Goal: Transaction & Acquisition: Obtain resource

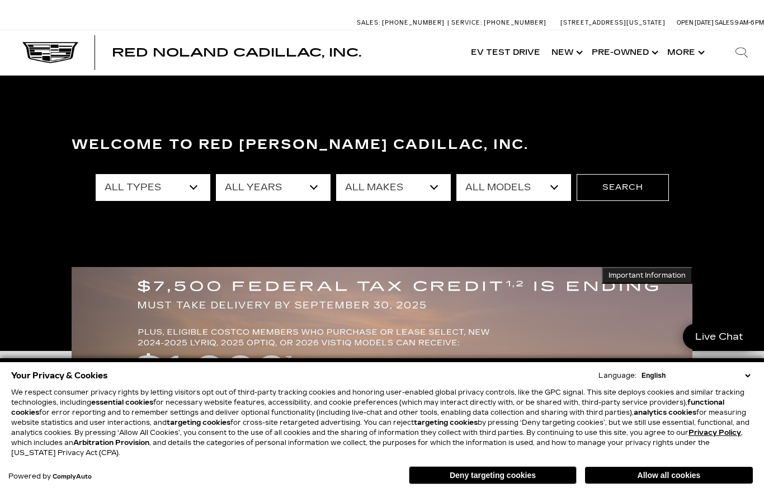
click at [197, 187] on select "All Types New Used Certified Used Demo" at bounding box center [153, 187] width 115 height 27
select select "New"
click at [311, 184] on select "All Years 2026 2025 2024" at bounding box center [273, 187] width 115 height 27
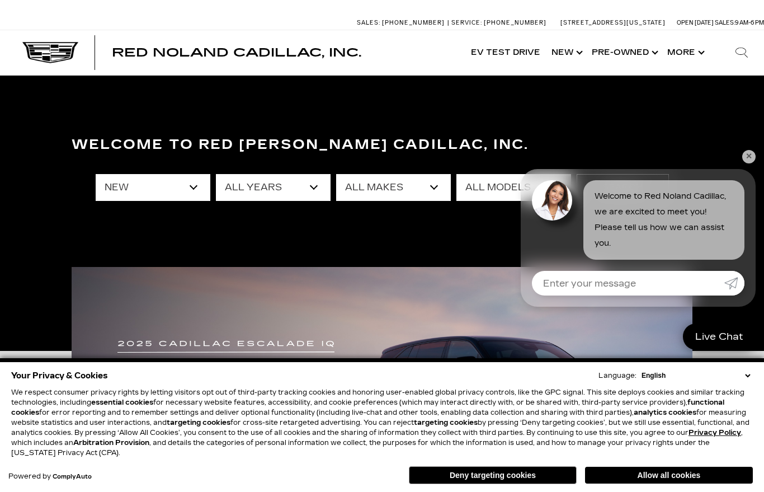
click at [304, 263] on div "Welcome to Red Noland Cadillac, Inc. All Types New Used Certified Used Demo All…" at bounding box center [382, 213] width 764 height 168
click at [320, 182] on select "All Years 2026 2025 2024" at bounding box center [273, 187] width 115 height 27
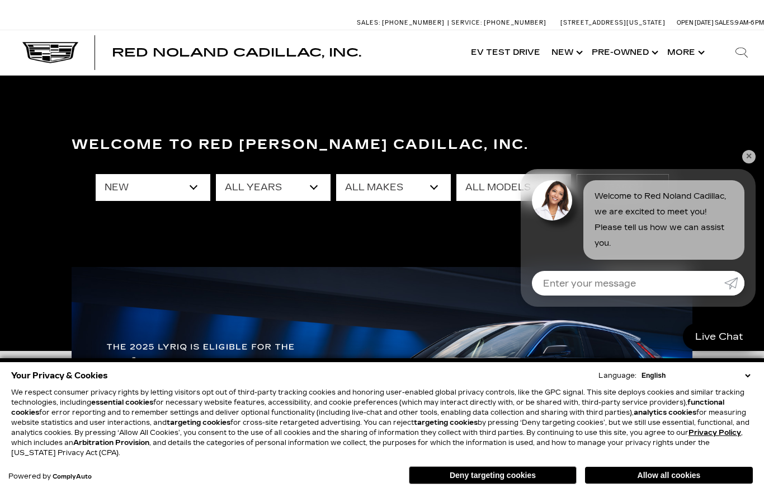
select select "2026"
click at [445, 185] on select "All Makes Cadillac" at bounding box center [393, 187] width 115 height 27
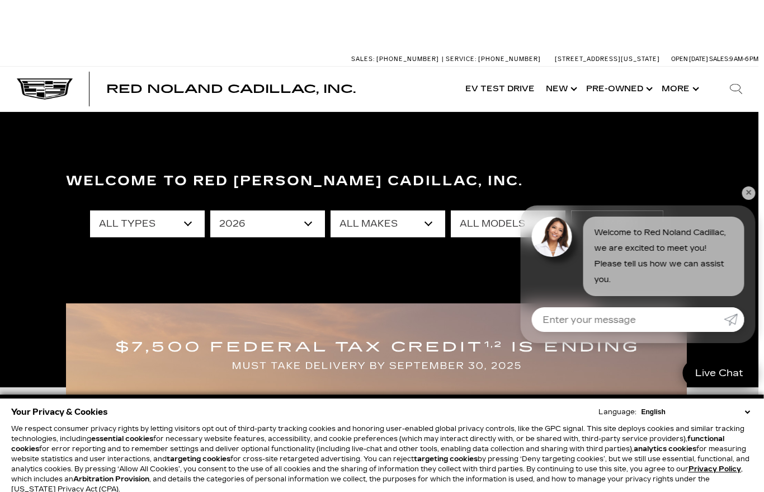
scroll to position [0, 8]
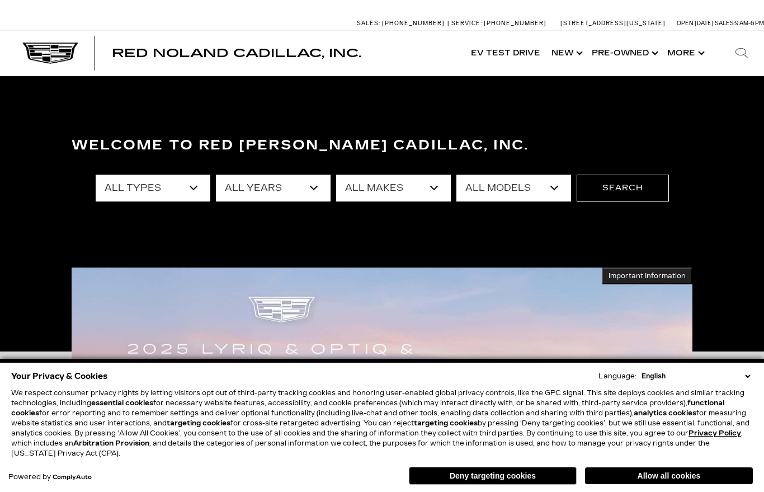
click at [556, 181] on select "All Models A4 Cherokee Colorado Crown Signia CT4 CT5 DTS Enclave EQE Escalade E…" at bounding box center [513, 187] width 115 height 27
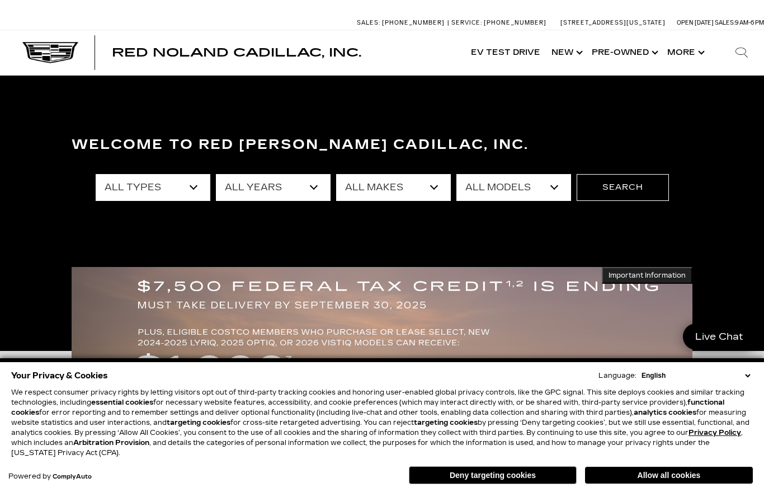
click at [625, 189] on button "Search" at bounding box center [623, 187] width 92 height 27
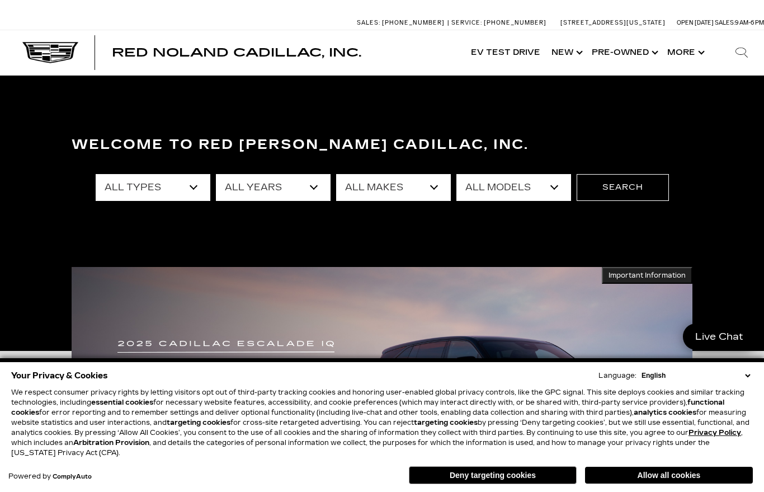
click at [625, 195] on button "Search" at bounding box center [623, 187] width 92 height 27
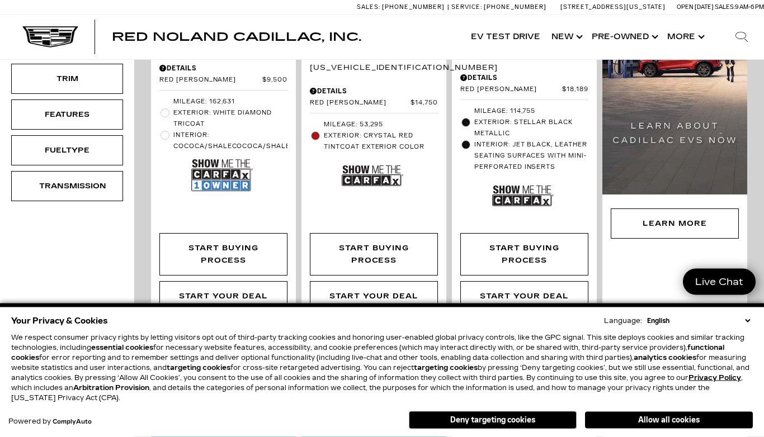
scroll to position [468, 0]
click at [745, 326] on select "English Spanish / Español English / United Kingdom Korean / 한국어 Vietnamese / Ti…" at bounding box center [698, 321] width 109 height 10
click at [506, 425] on button "Deny targeting cookies" at bounding box center [493, 421] width 168 height 18
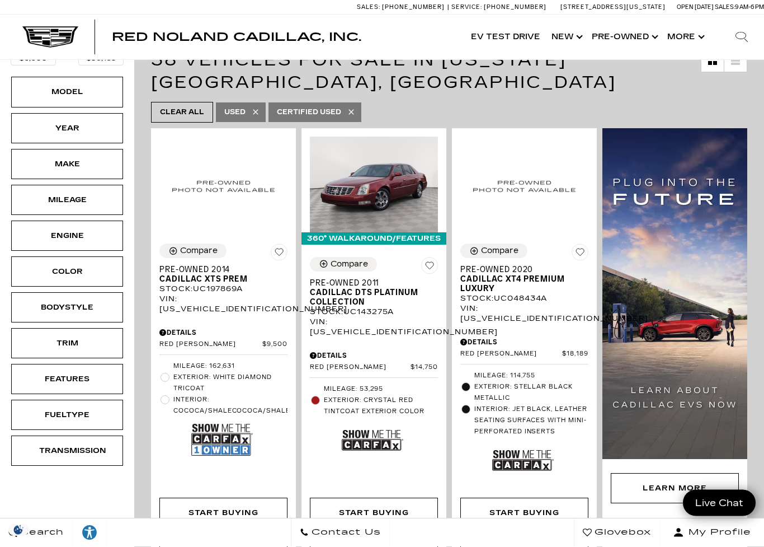
scroll to position [204, 0]
click at [90, 86] on div "Model" at bounding box center [67, 92] width 56 height 12
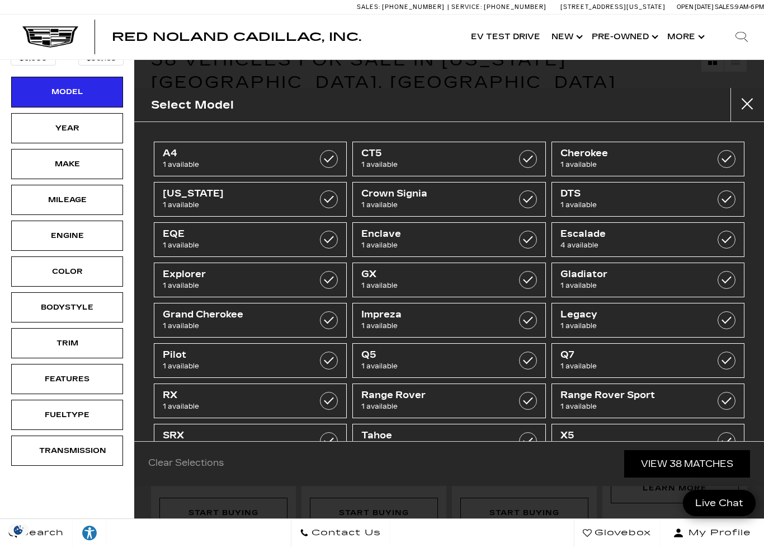
click at [91, 122] on div "Year" at bounding box center [67, 128] width 56 height 12
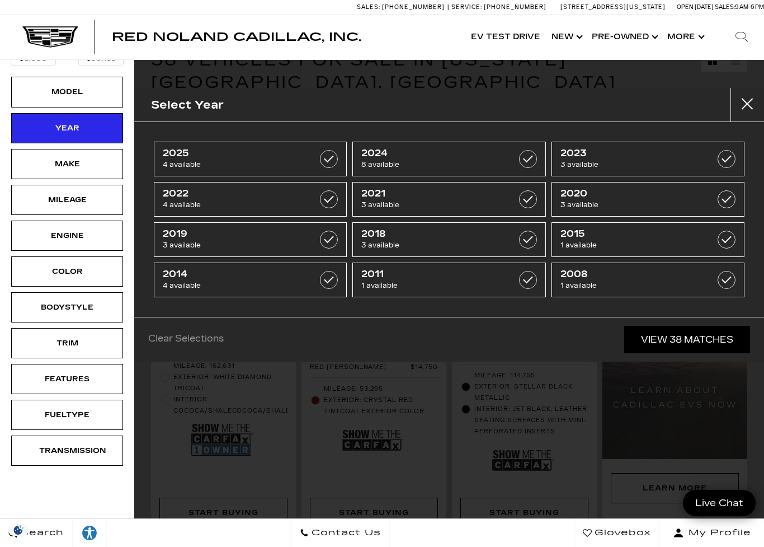
click at [112, 466] on div "New Certified Demo Used Type Price $5,500 $93,189 Model Year Make Mileage Engin…" at bounding box center [67, 195] width 134 height 580
click at [748, 102] on button "Close" at bounding box center [748, 105] width 34 height 34
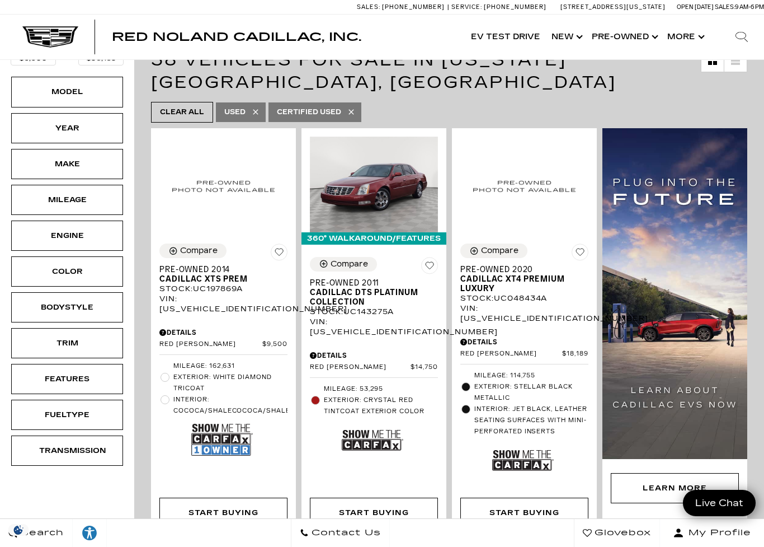
click at [566, 43] on link "Show New" at bounding box center [566, 37] width 40 height 45
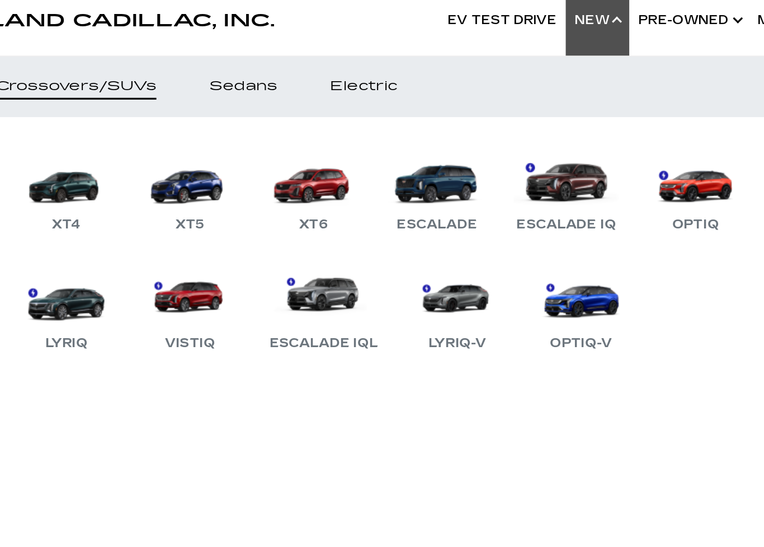
click at [509, 115] on link "Escalade IQ" at bounding box center [546, 144] width 74 height 58
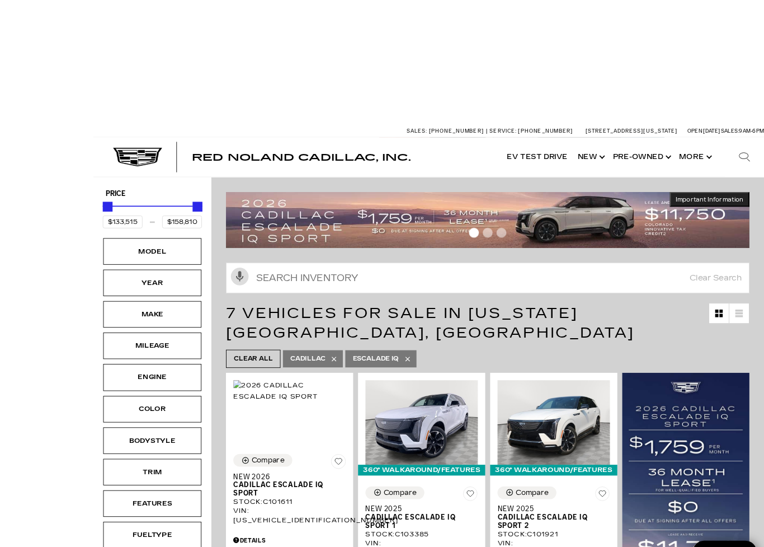
scroll to position [1, 0]
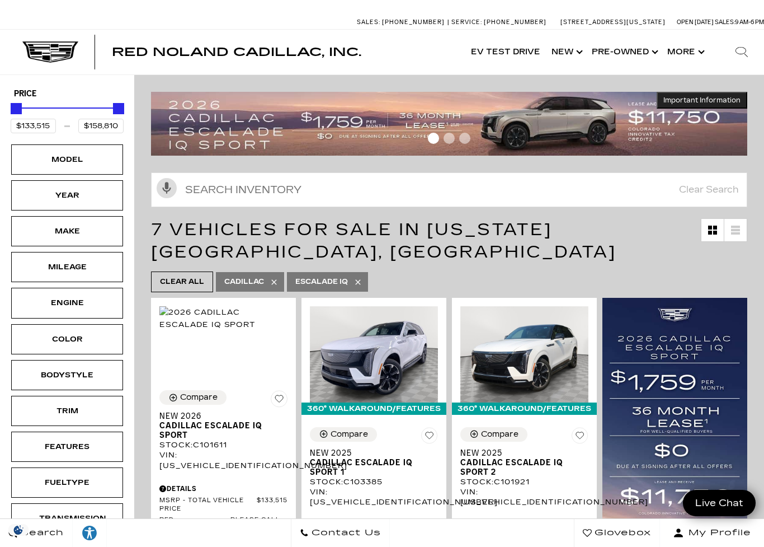
click at [106, 159] on div "Model" at bounding box center [67, 159] width 112 height 30
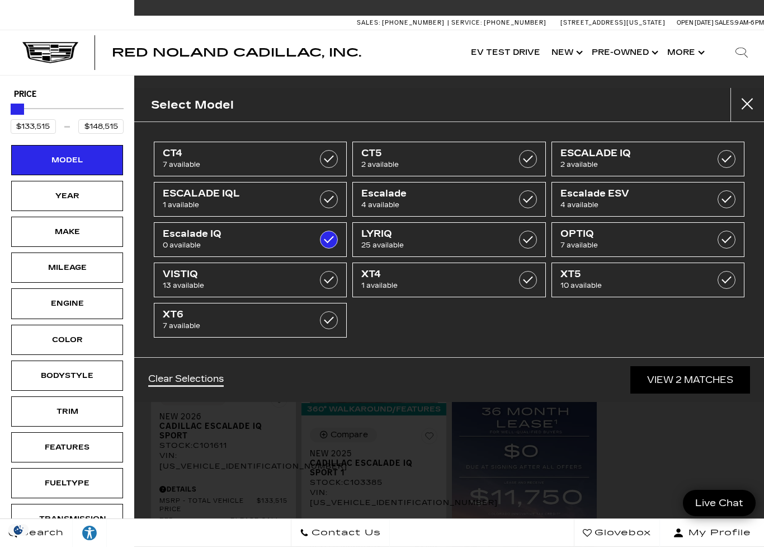
type input "$134,015"
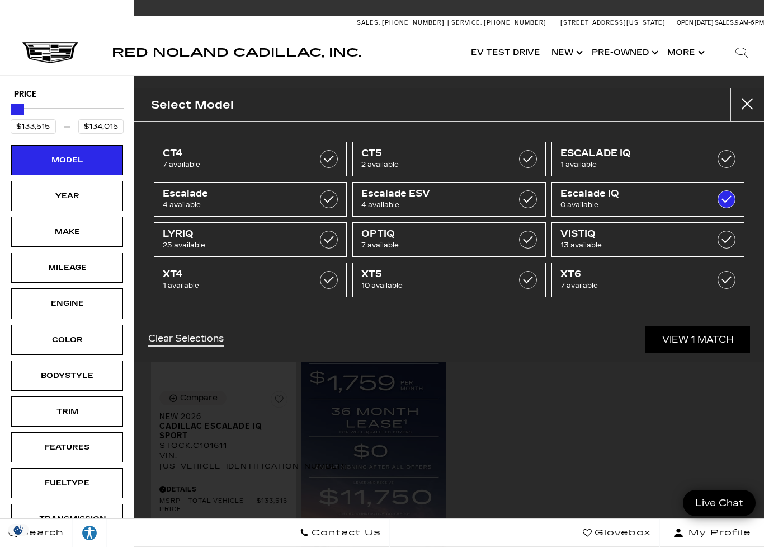
click at [567, 387] on div "Select Model CT4 7 available CT5 2 available ESCALADE IQ 1 available Escalade 4…" at bounding box center [449, 273] width 630 height 547
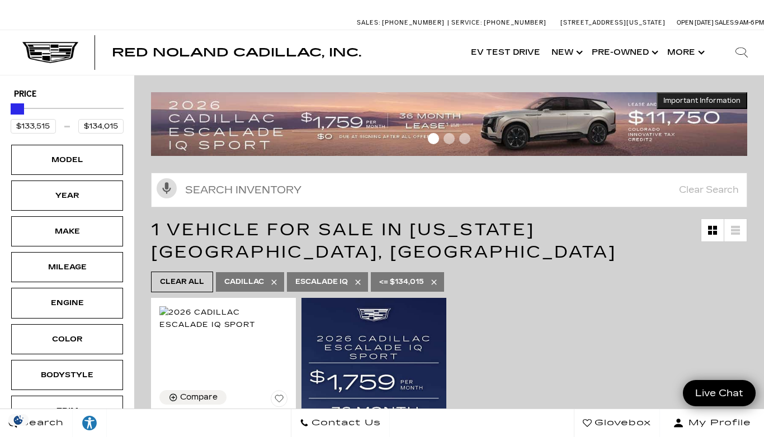
click at [98, 160] on div "Model" at bounding box center [67, 160] width 112 height 30
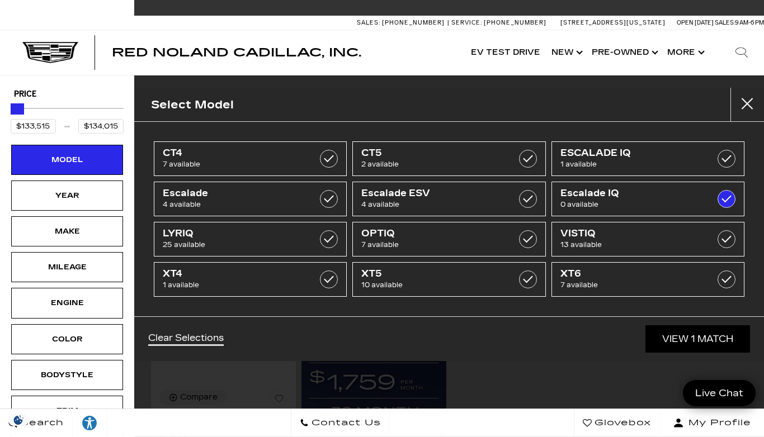
click at [754, 83] on div "Select Model CT4 7 available CT5 2 available ESCALADE IQ 1 available Escalade 4…" at bounding box center [449, 218] width 630 height 437
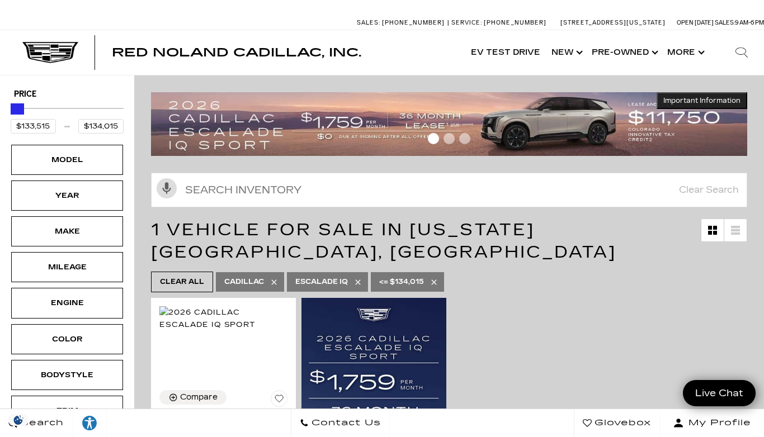
click at [745, 103] on button "Important Information Hide Information" at bounding box center [702, 100] width 91 height 17
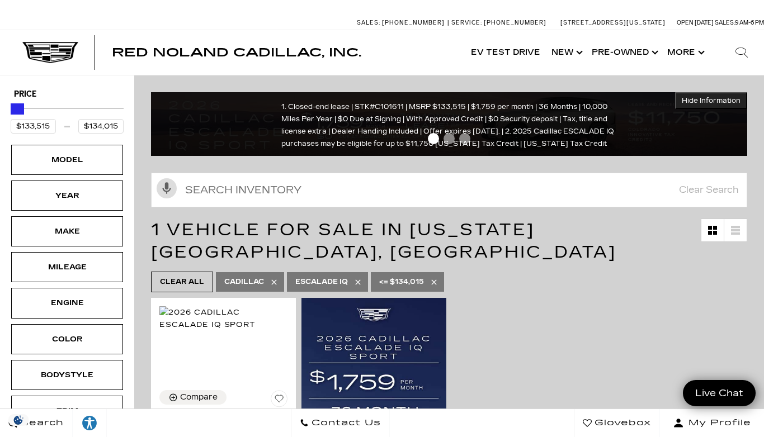
click at [572, 53] on link "Show New" at bounding box center [566, 52] width 40 height 45
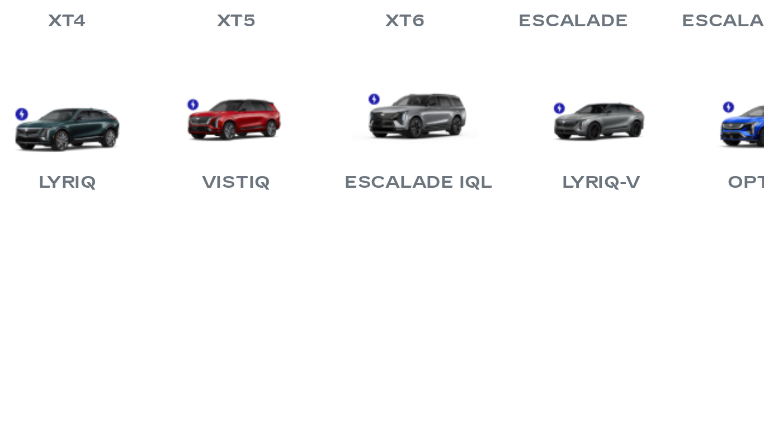
click at [444, 206] on link "LYRIQ-V" at bounding box center [477, 235] width 67 height 58
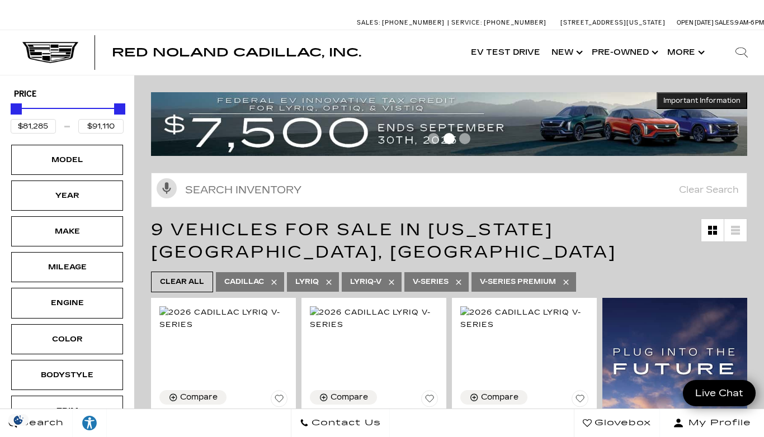
click at [573, 51] on link "Show New" at bounding box center [566, 52] width 40 height 45
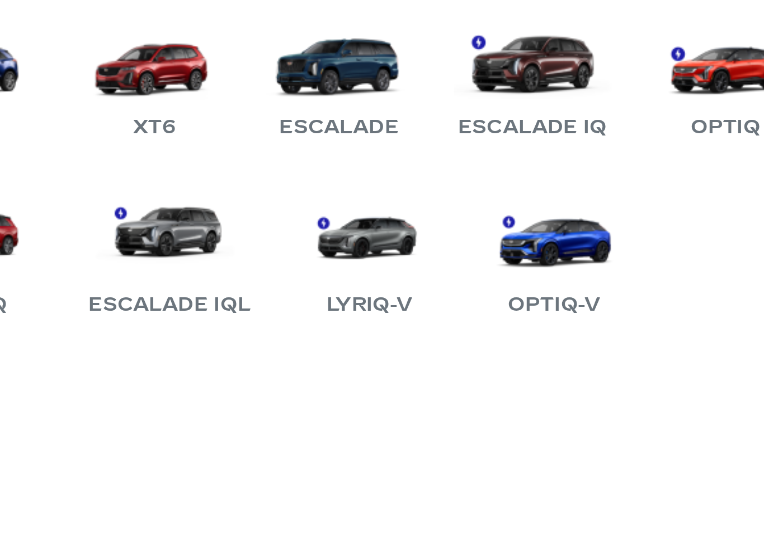
click at [444, 168] on link "LYRIQ-V" at bounding box center [477, 197] width 67 height 58
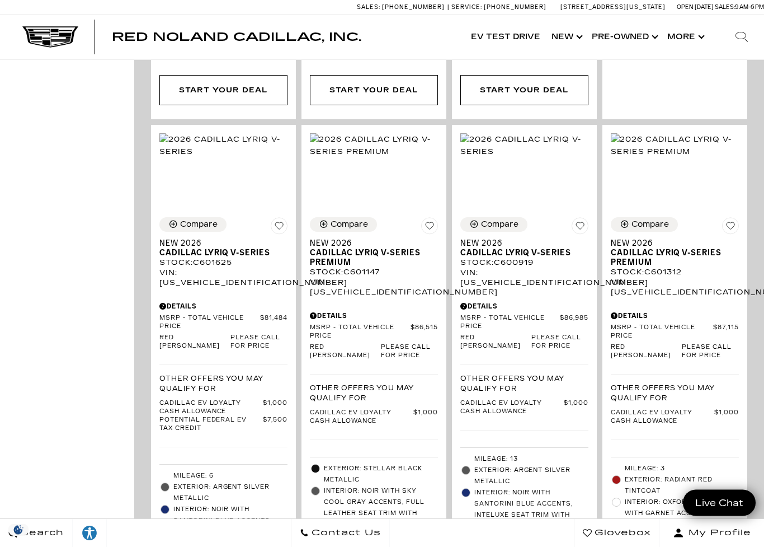
scroll to position [649, 0]
click at [558, 314] on span "MSRP - Total Vehicle Price" at bounding box center [510, 322] width 100 height 17
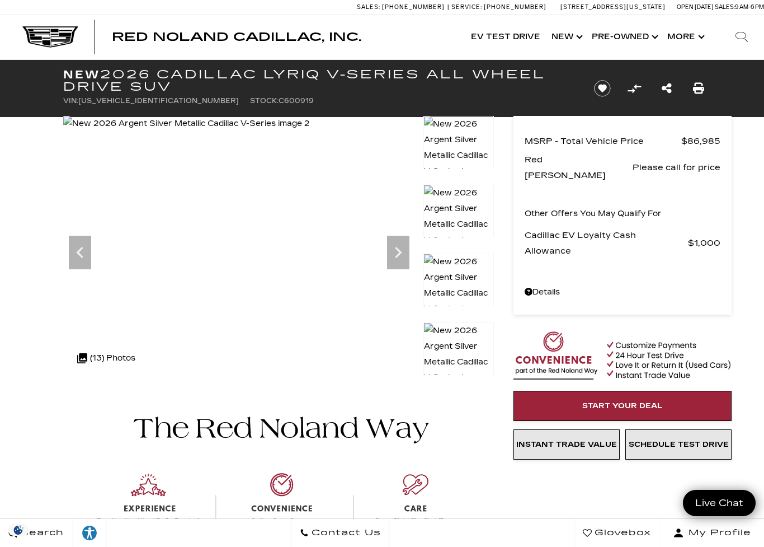
click at [569, 36] on link "Show New" at bounding box center [566, 37] width 40 height 45
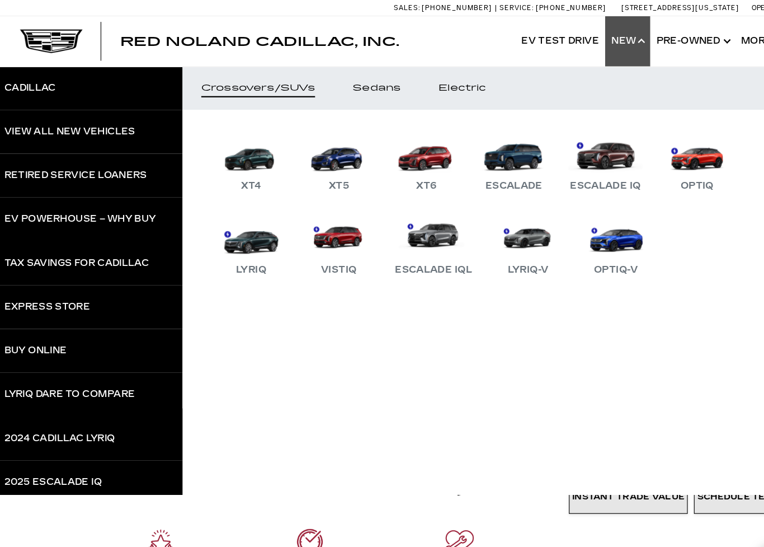
click at [106, 116] on div "View All New Vehicles" at bounding box center [66, 118] width 117 height 8
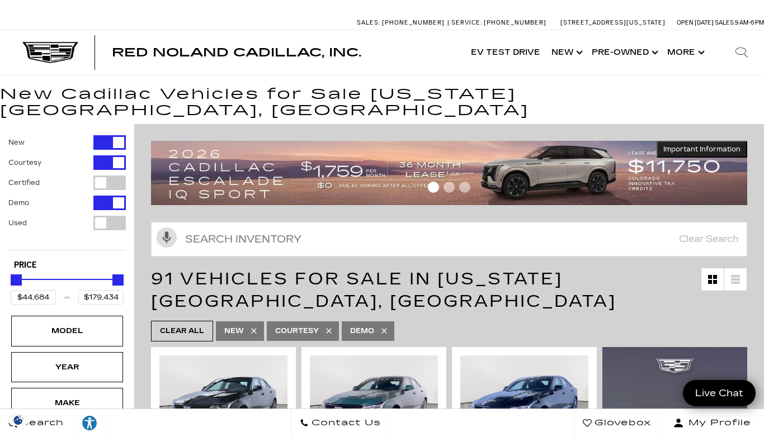
click at [580, 51] on link "Show New" at bounding box center [566, 52] width 40 height 45
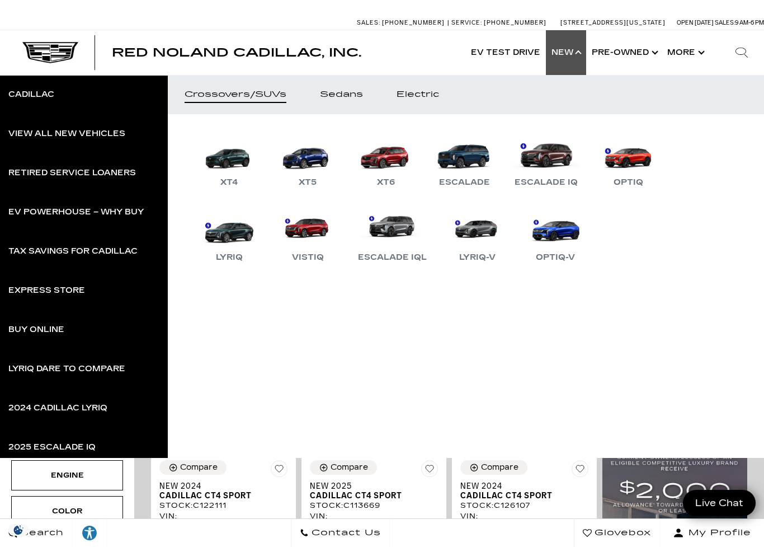
click at [358, 83] on link "Sedans" at bounding box center [341, 94] width 77 height 39
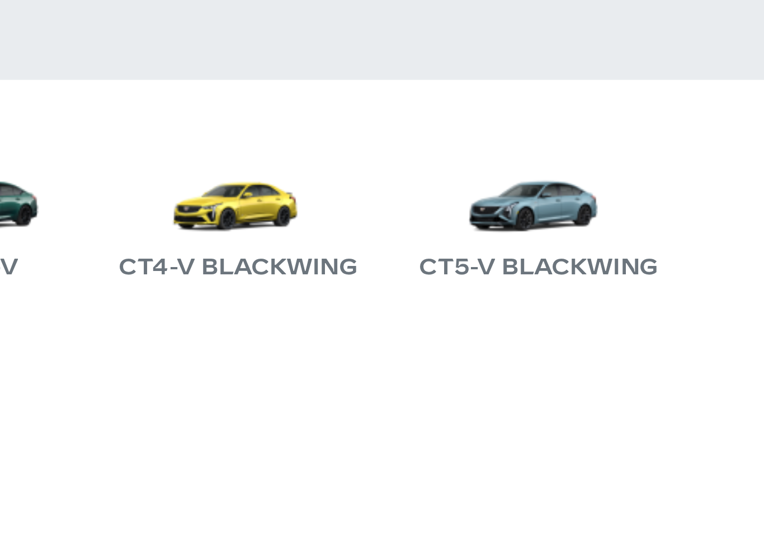
click at [618, 131] on link "CT5-V Blackwing" at bounding box center [667, 160] width 98 height 58
click at [618, 152] on link "CT5-V Blackwing" at bounding box center [667, 160] width 98 height 58
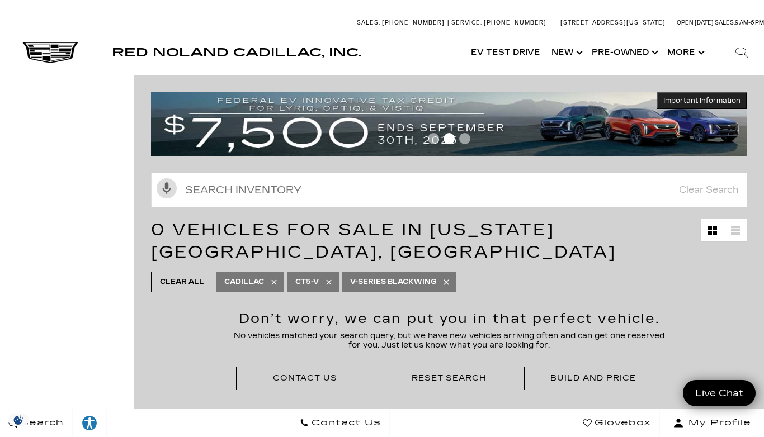
click at [604, 378] on div "Build and Price" at bounding box center [592, 378] width 85 height 11
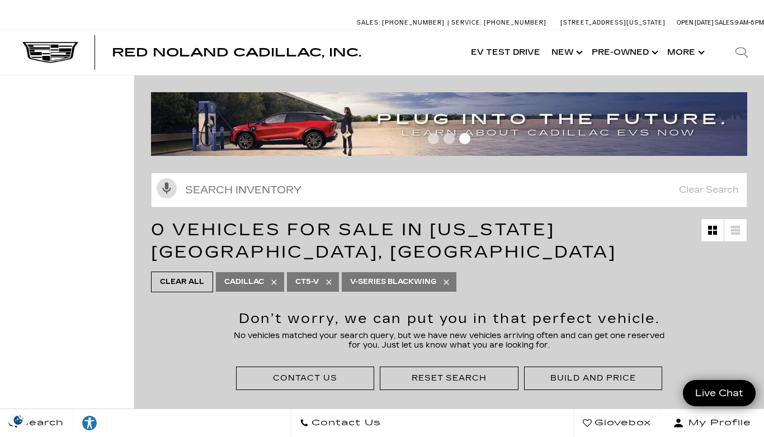
click at [601, 379] on div "Build and Price" at bounding box center [592, 378] width 85 height 11
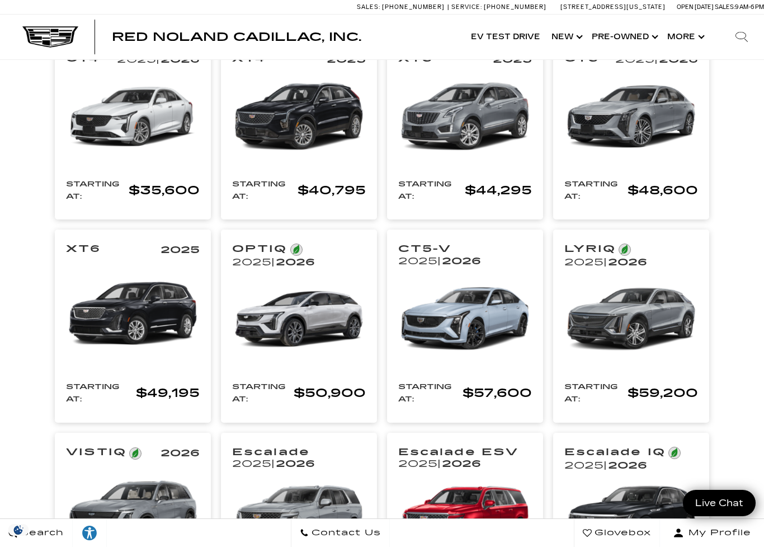
scroll to position [238, 0]
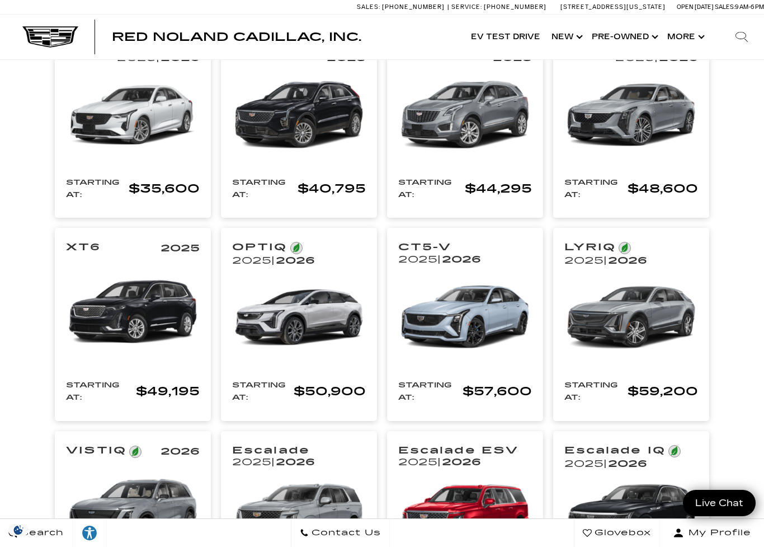
click at [644, 129] on img at bounding box center [631, 115] width 134 height 100
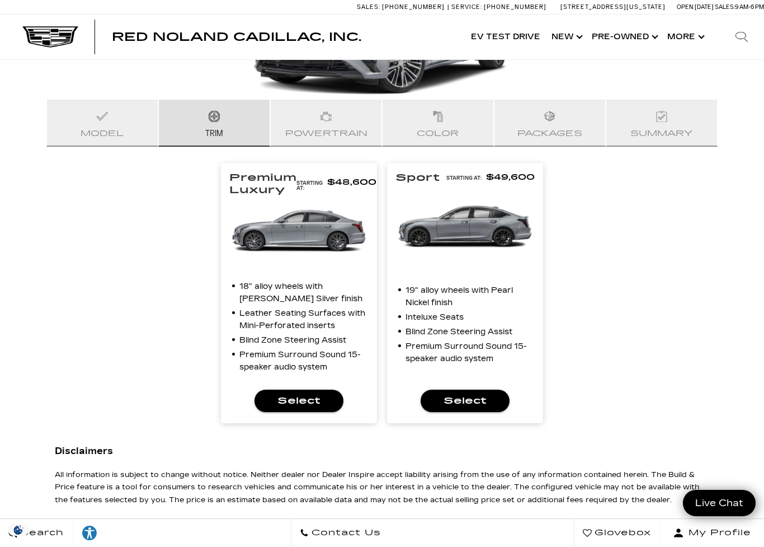
scroll to position [189, 0]
click at [475, 403] on span "Select" at bounding box center [465, 400] width 71 height 16
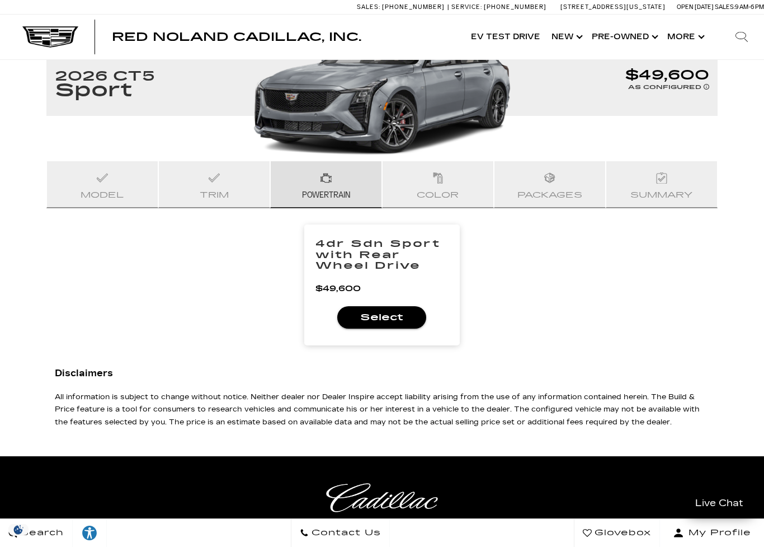
scroll to position [124, 0]
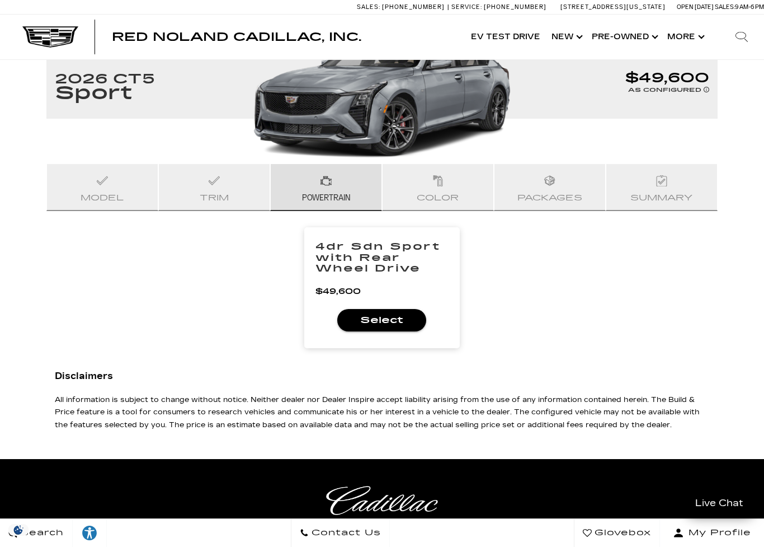
click at [397, 329] on button "Select" at bounding box center [381, 320] width 89 height 22
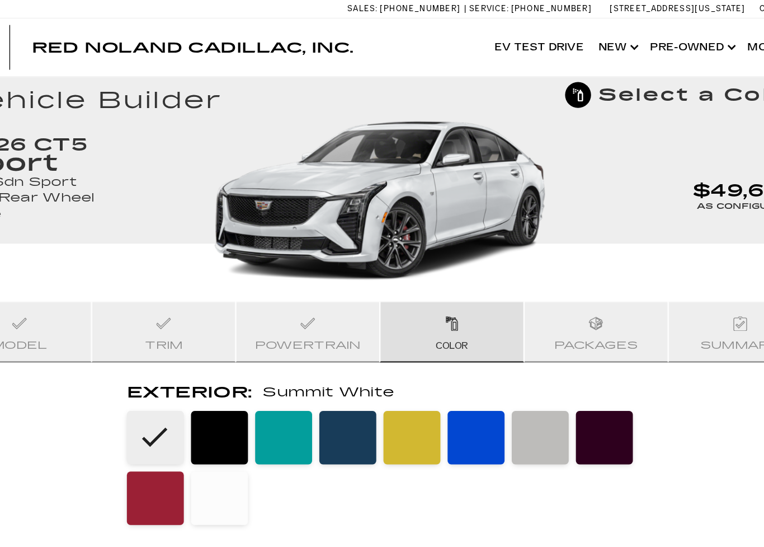
scroll to position [74, 0]
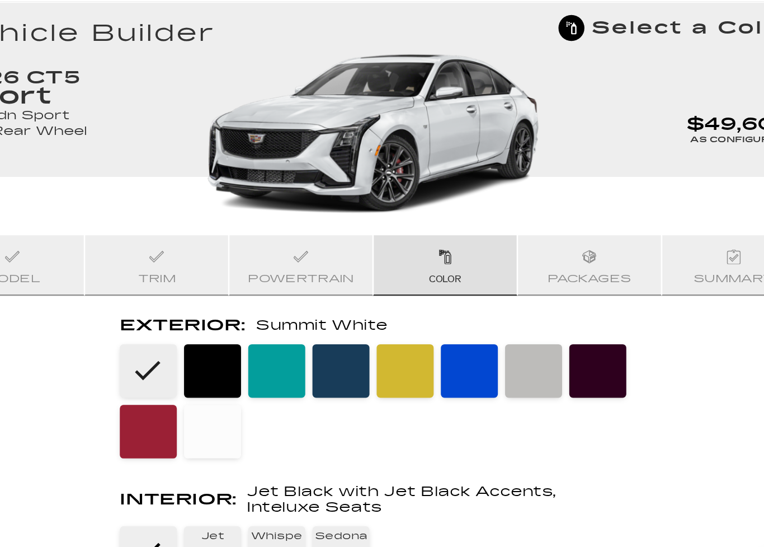
click at [534, 325] on li at bounding box center [556, 345] width 44 height 41
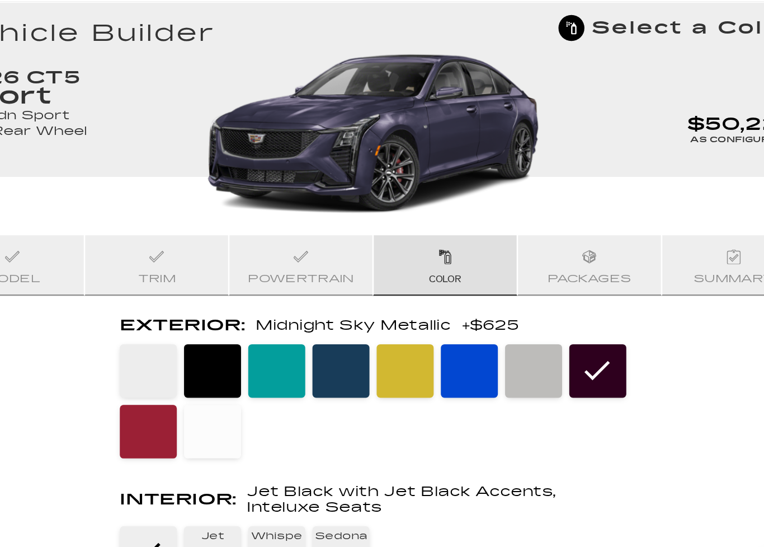
click at [186, 325] on li at bounding box center [208, 345] width 44 height 41
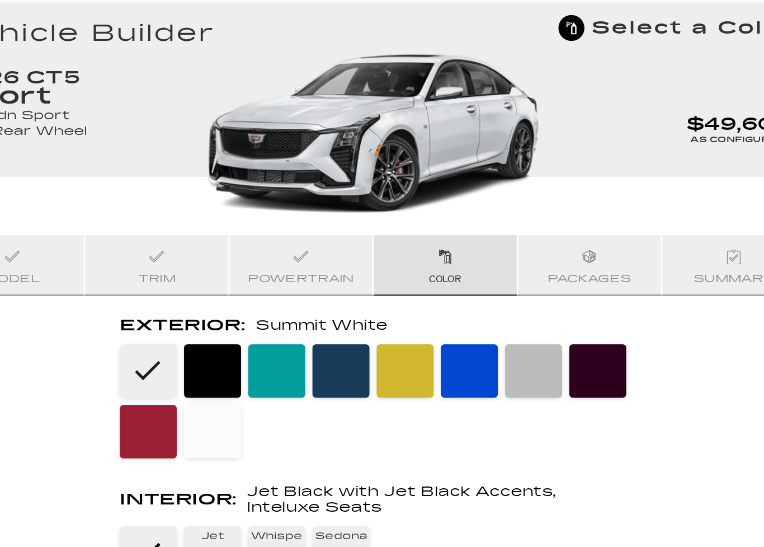
click at [484, 325] on li at bounding box center [506, 345] width 44 height 41
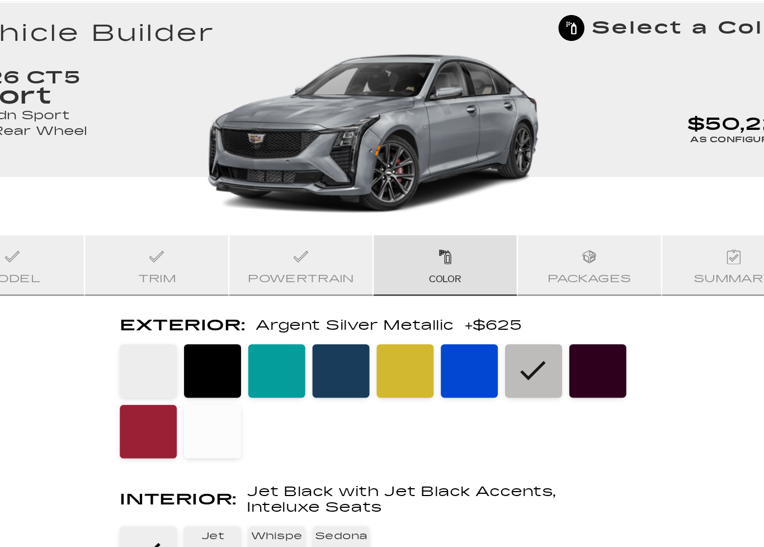
click at [335, 325] on li at bounding box center [357, 345] width 44 height 41
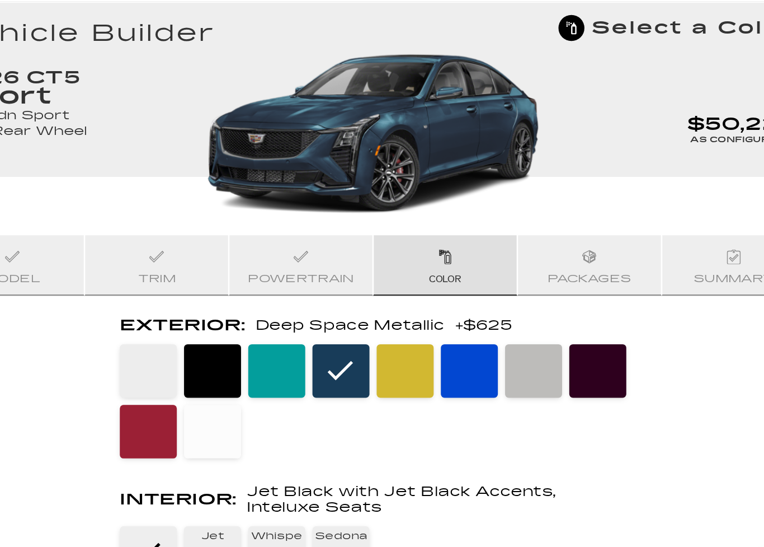
click at [236, 325] on li at bounding box center [258, 345] width 44 height 41
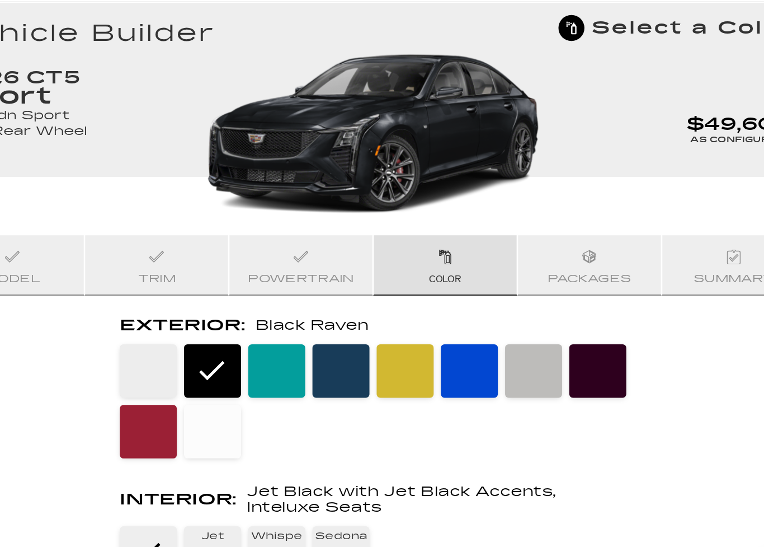
click at [484, 325] on li at bounding box center [506, 345] width 44 height 41
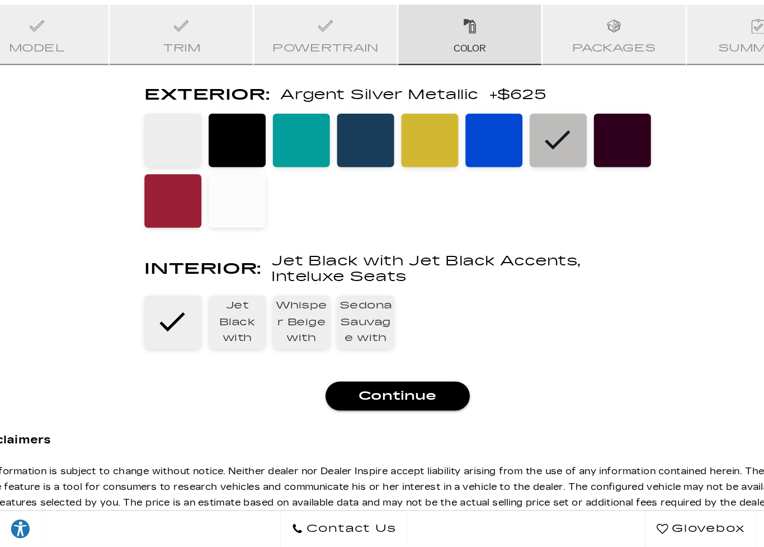
scroll to position [190, 0]
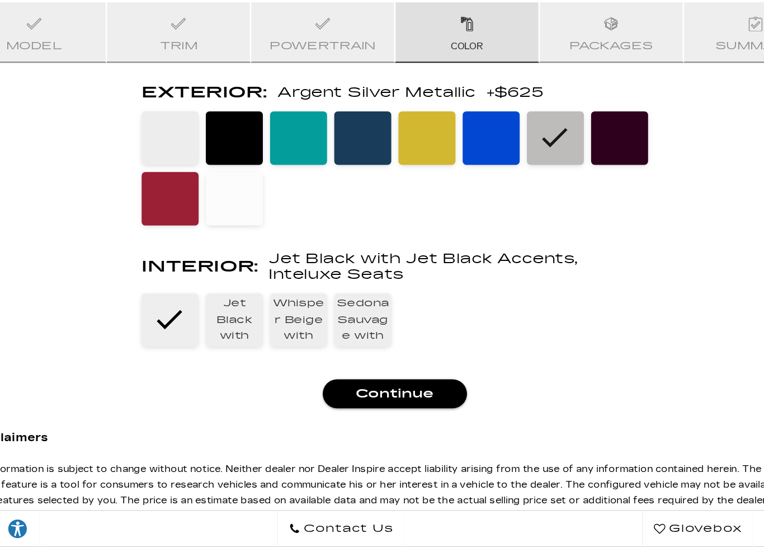
click at [335, 420] on span "Continue" at bounding box center [382, 428] width 94 height 16
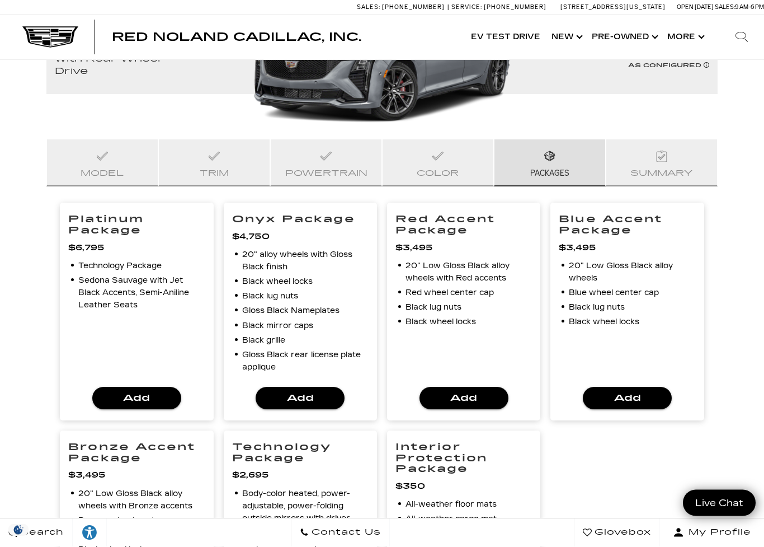
scroll to position [176, 0]
click at [148, 398] on span "Add" at bounding box center [136, 398] width 71 height 16
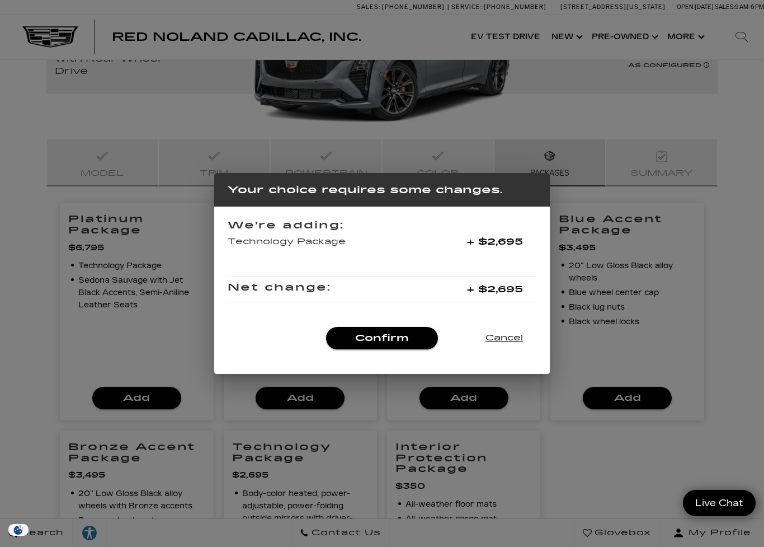
click at [402, 339] on span "Confirm" at bounding box center [382, 338] width 94 height 16
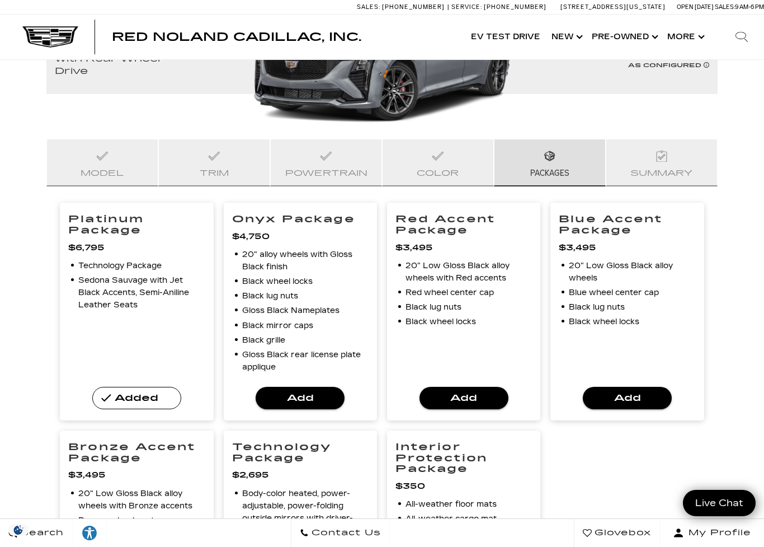
click at [327, 398] on span "Add" at bounding box center [300, 398] width 71 height 16
click at [477, 395] on span "Add" at bounding box center [463, 398] width 71 height 16
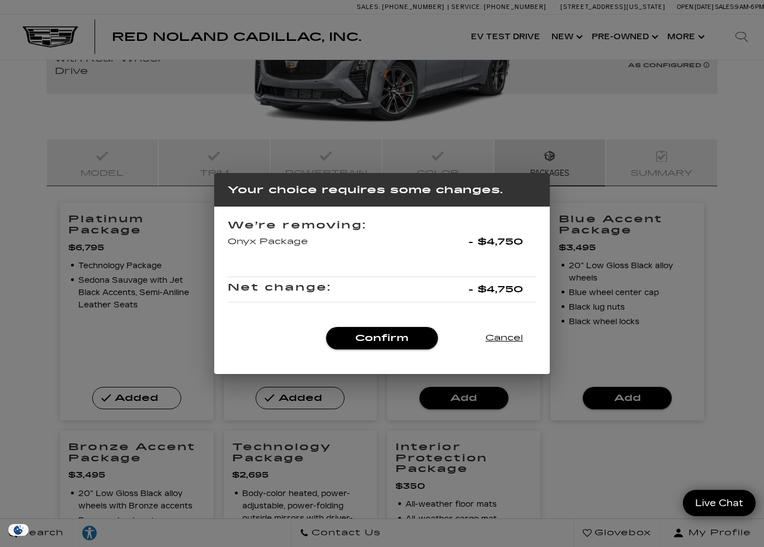
click at [382, 341] on span "Confirm" at bounding box center [382, 338] width 94 height 16
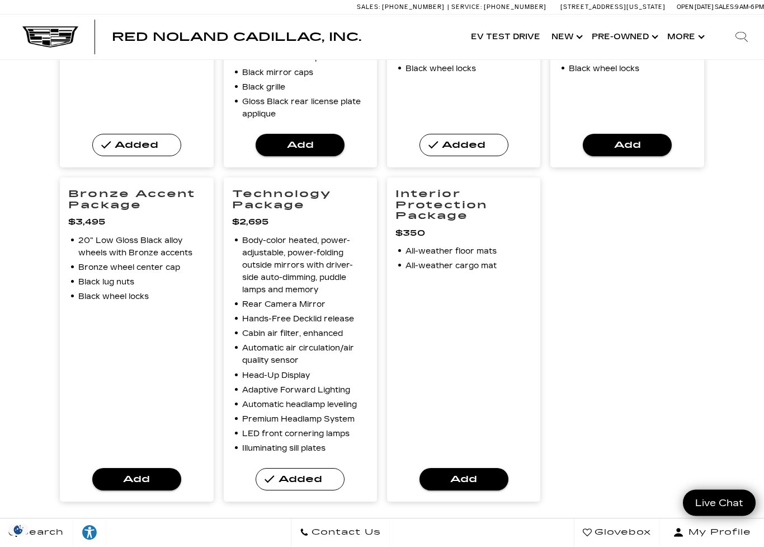
scroll to position [428, 0]
click at [481, 437] on span "Add" at bounding box center [463, 479] width 71 height 16
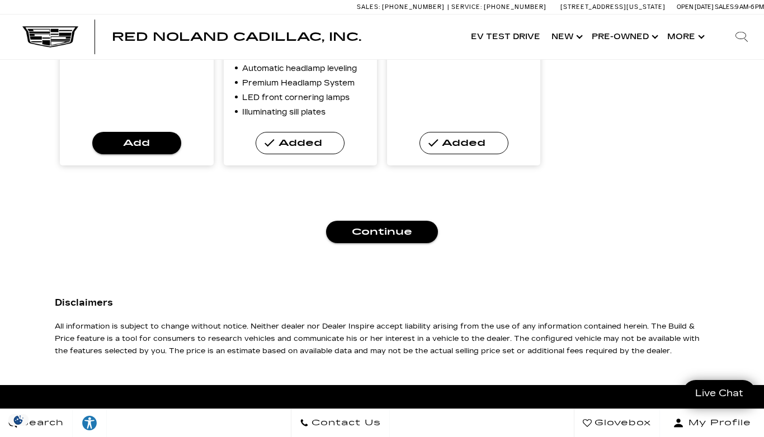
click at [392, 236] on span "Continue" at bounding box center [382, 232] width 94 height 16
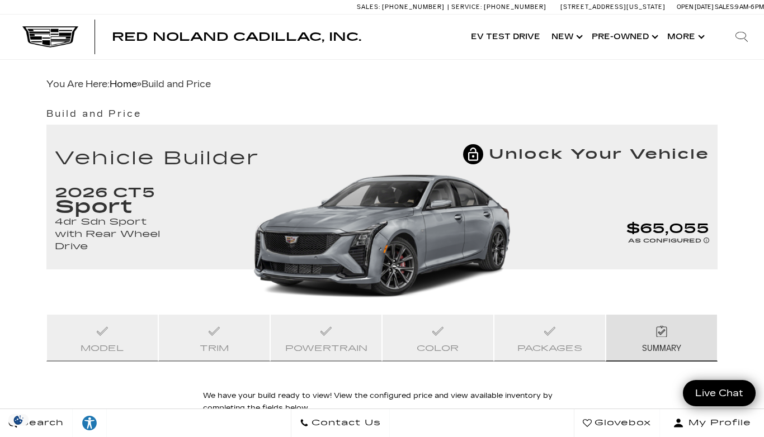
click at [690, 31] on button "Show More" at bounding box center [685, 37] width 46 height 45
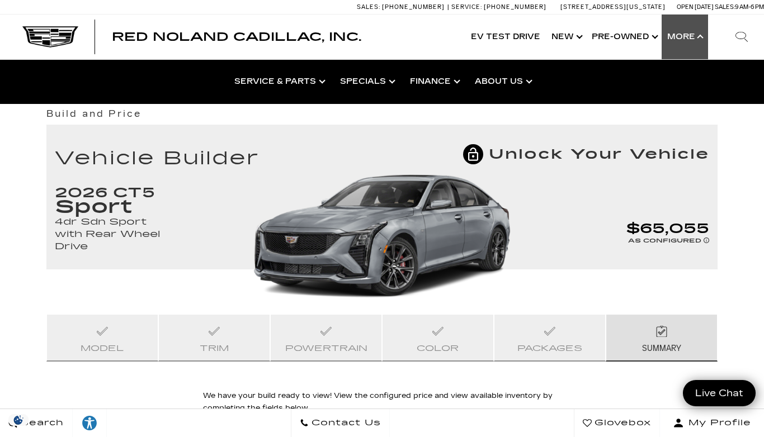
click at [0, 0] on link "Finance Center" at bounding box center [0, 0] width 0 height 0
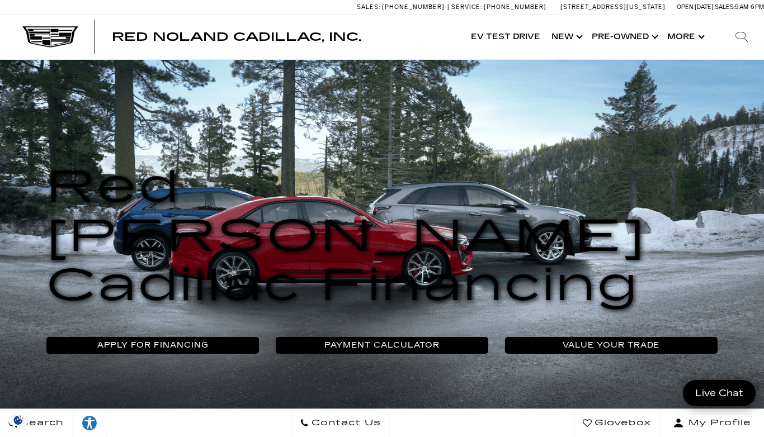
click at [605, 337] on link "Value Your Trade" at bounding box center [611, 345] width 213 height 17
click at [612, 337] on link "Value Your Trade" at bounding box center [611, 345] width 213 height 17
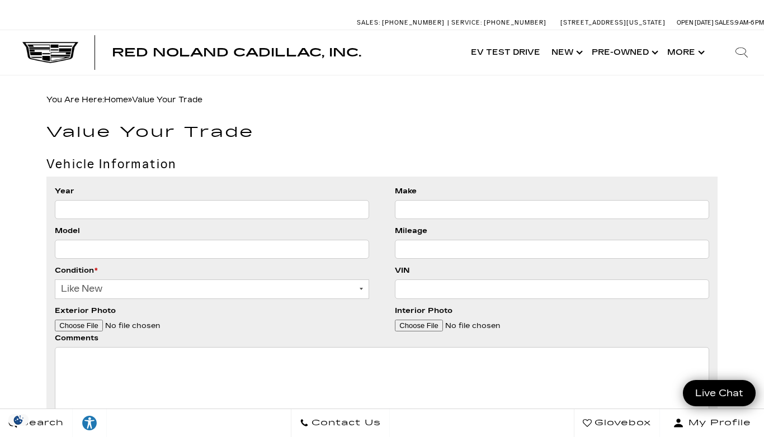
click at [294, 211] on input "Year" at bounding box center [212, 209] width 314 height 19
type input "2021"
click at [490, 215] on input "Make" at bounding box center [552, 209] width 314 height 19
type input "M"
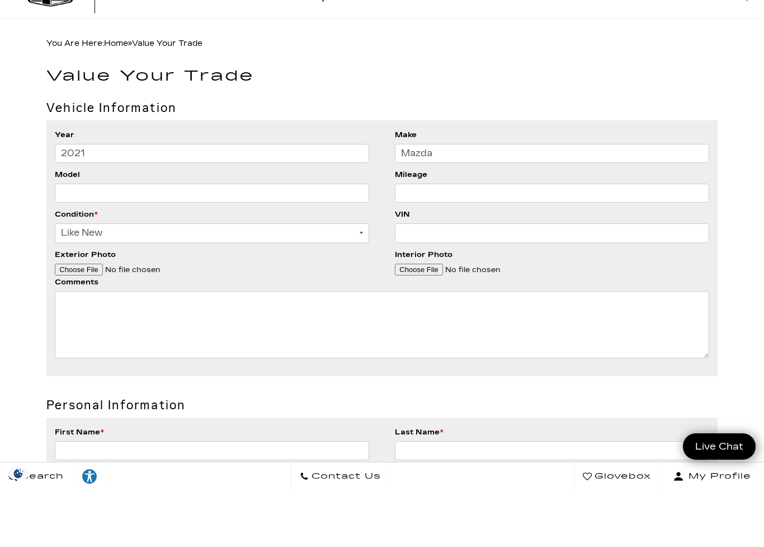
type input "Mazda"
click at [164, 240] on input "Model" at bounding box center [212, 249] width 314 height 19
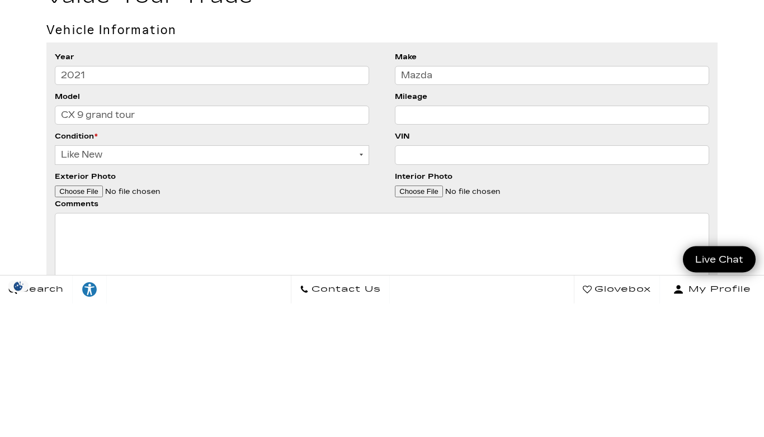
type input "CX 9 grand tour"
click at [460, 240] on input "Mileage" at bounding box center [552, 249] width 314 height 19
type input "70000"
click at [482, 280] on input "VIN" at bounding box center [552, 289] width 314 height 19
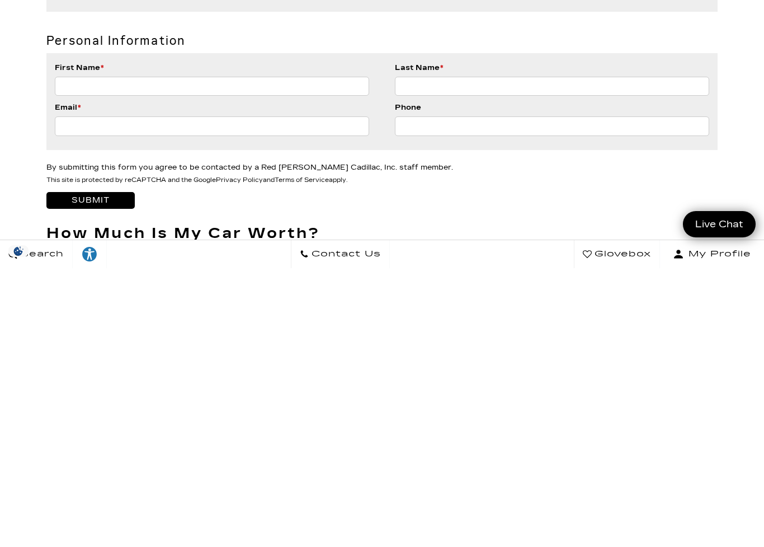
scroll to position [186, 0]
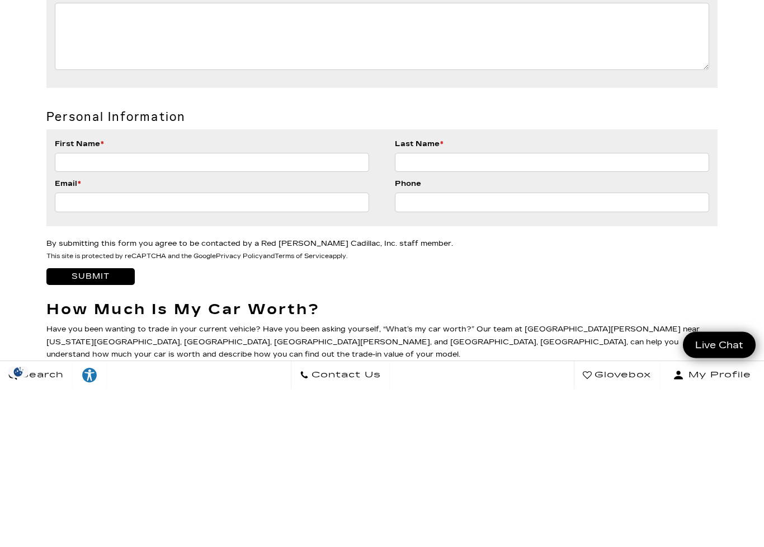
type input "Jm3tcbdy1m0512363"
click at [248, 311] on input "First Name *" at bounding box center [212, 320] width 314 height 19
type input "Martha"
click at [469, 311] on input "Last Name *" at bounding box center [552, 320] width 314 height 19
type input "Williams"
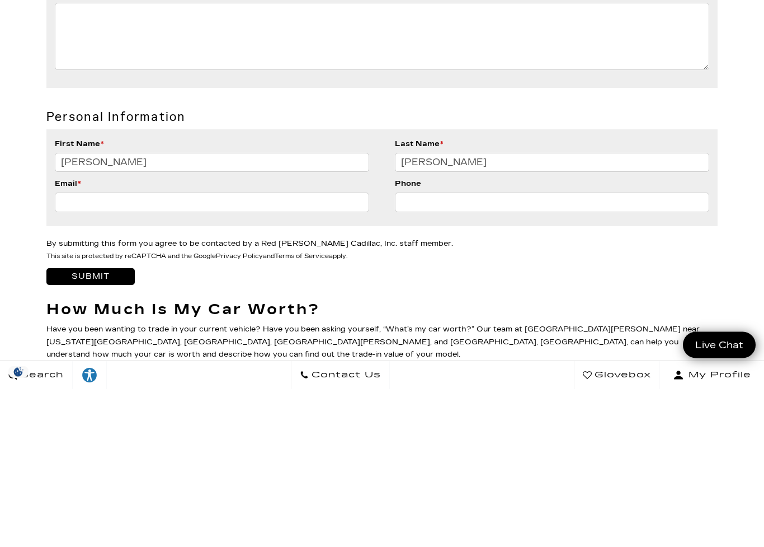
click at [206, 351] on input "Email *" at bounding box center [212, 360] width 314 height 19
type input "marthaw500@gmail.com"
click at [471, 351] on input "Phone" at bounding box center [552, 360] width 314 height 19
type input "(719) 619-8459"
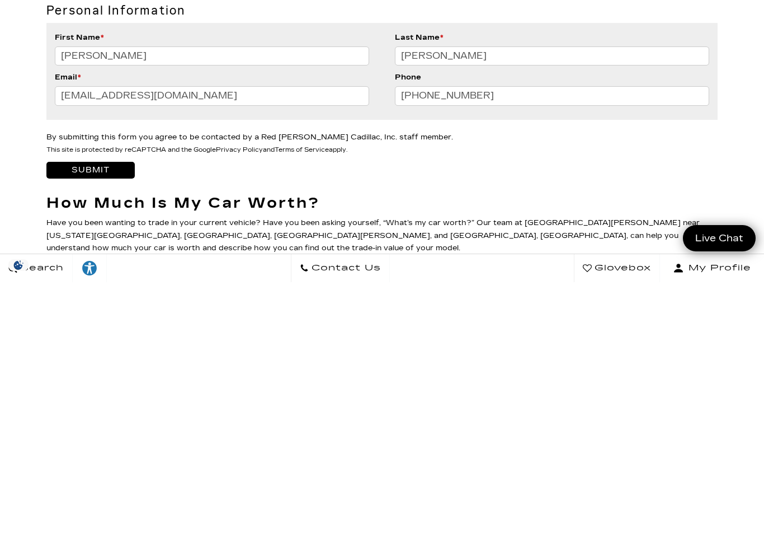
click at [111, 426] on input "Submit" at bounding box center [90, 434] width 88 height 17
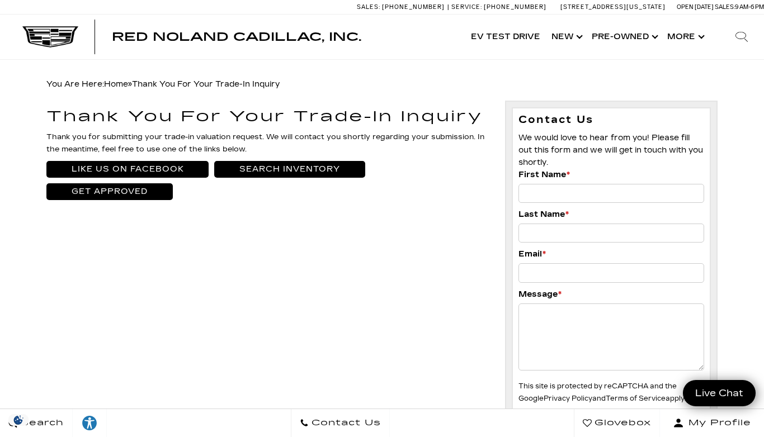
click at [572, 39] on link "Show New" at bounding box center [566, 37] width 40 height 45
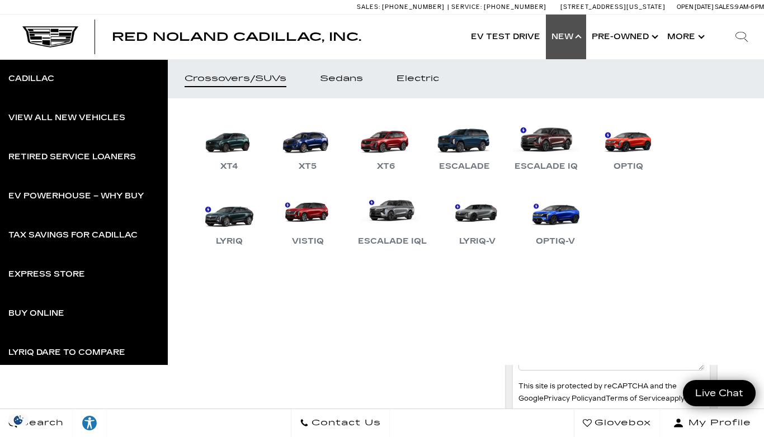
click at [343, 79] on div "Sedans" at bounding box center [341, 79] width 43 height 8
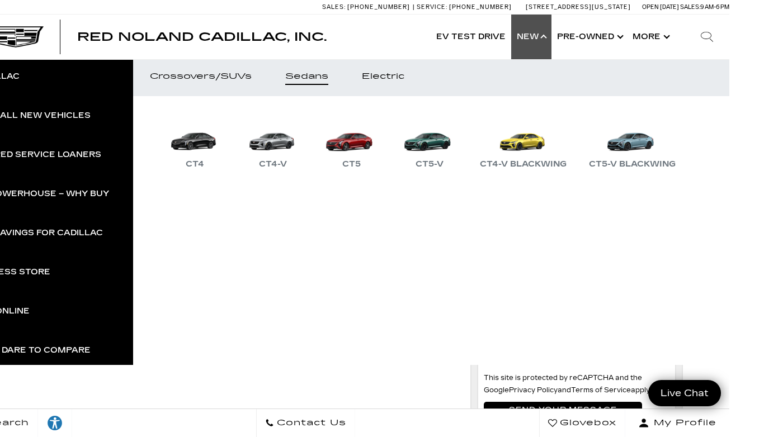
scroll to position [13, 0]
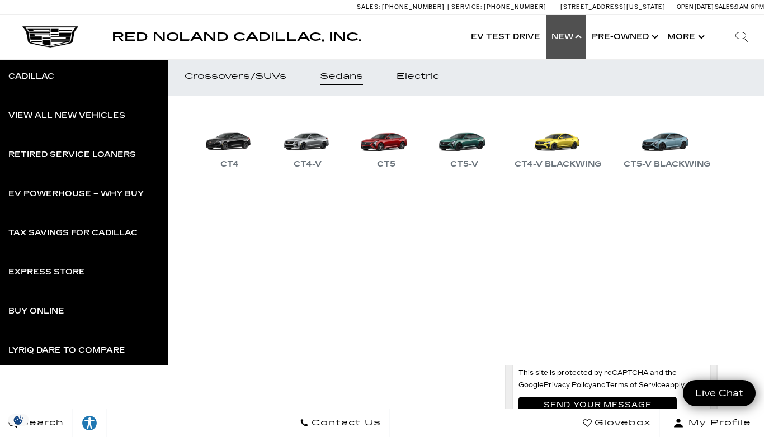
click at [670, 146] on link "CT5-V Blackwing" at bounding box center [667, 142] width 98 height 58
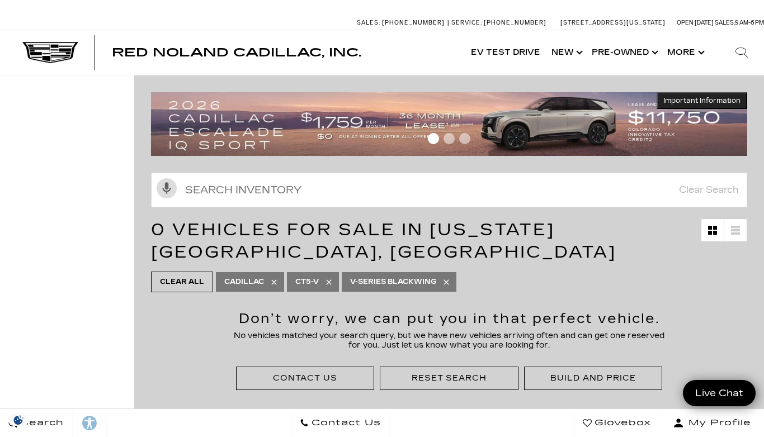
click at [722, 232] on link at bounding box center [712, 230] width 22 height 22
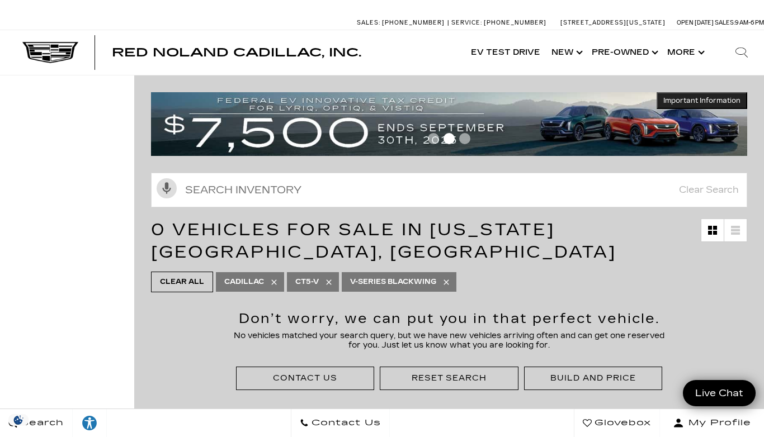
click at [719, 228] on link at bounding box center [712, 230] width 22 height 22
click at [739, 228] on icon at bounding box center [735, 227] width 9 height 2
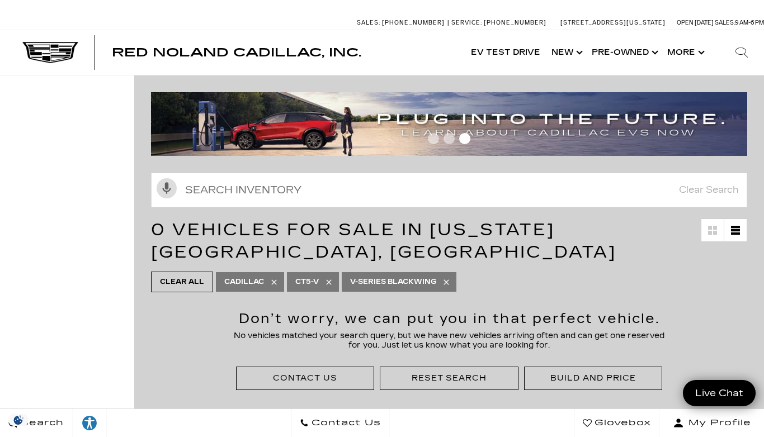
click at [719, 236] on link at bounding box center [712, 230] width 22 height 22
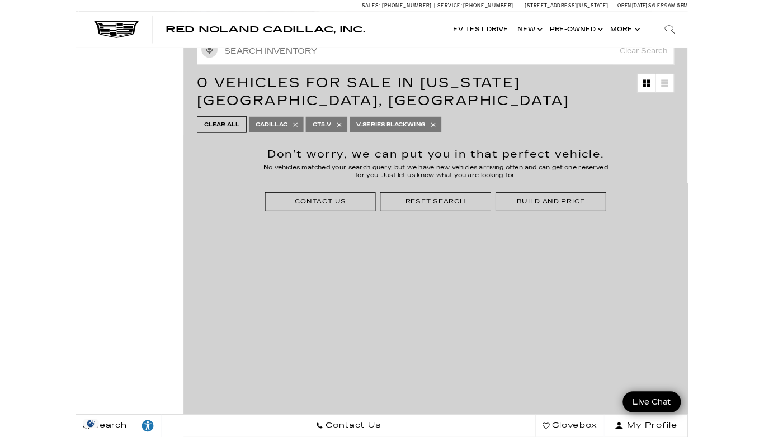
scroll to position [126, 0]
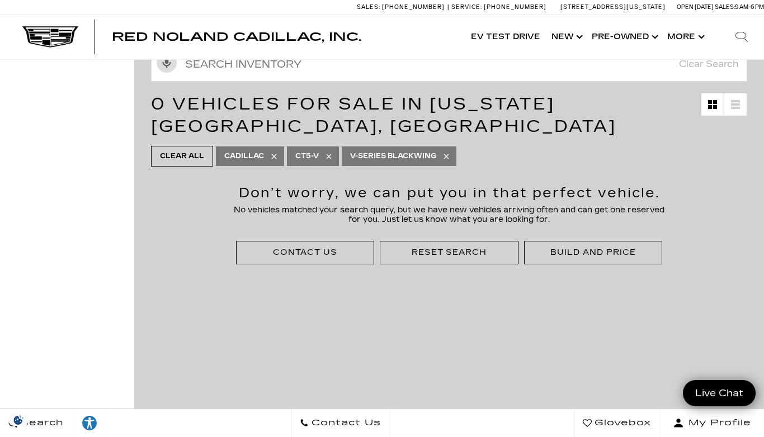
click at [611, 250] on div "Build and Price" at bounding box center [592, 252] width 85 height 11
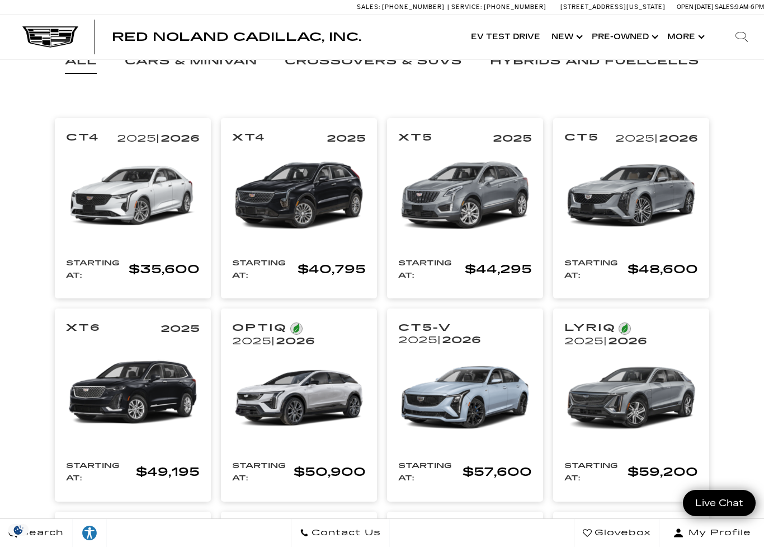
scroll to position [158, 0]
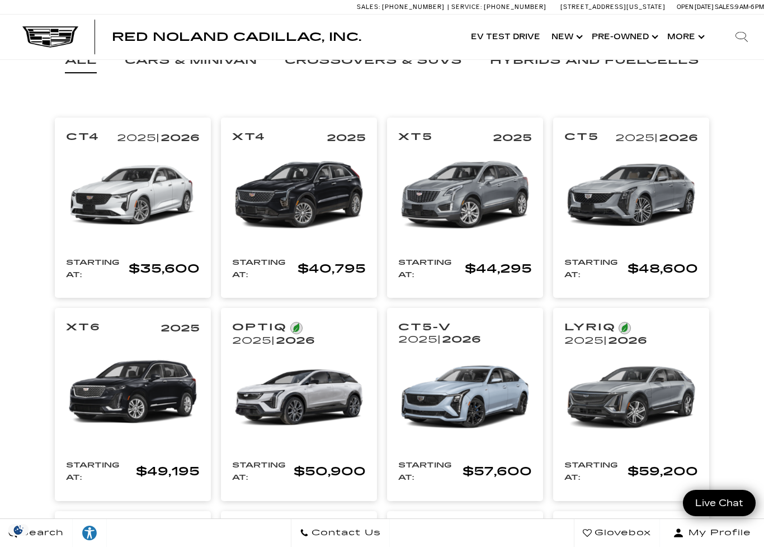
click at [647, 245] on img at bounding box center [631, 195] width 134 height 100
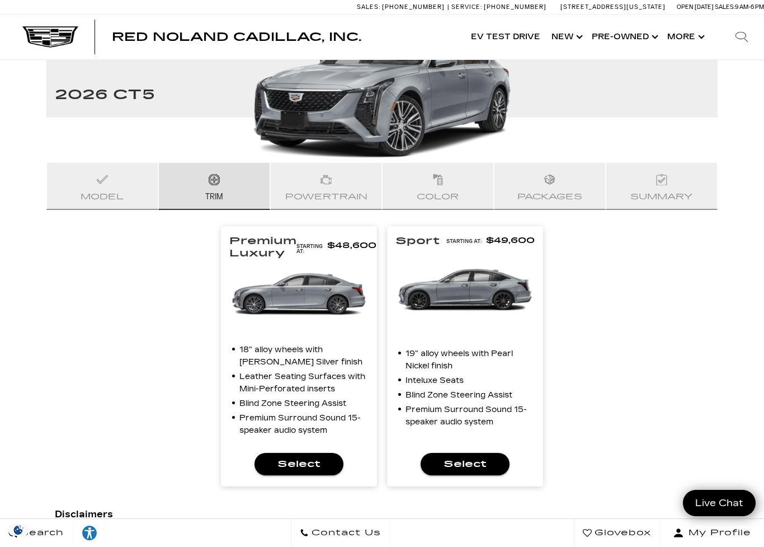
scroll to position [124, 0]
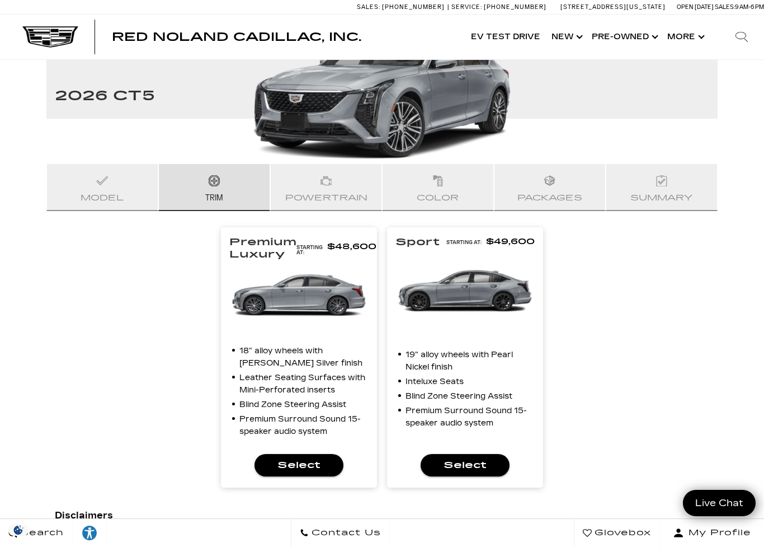
click at [465, 437] on span "Select" at bounding box center [465, 465] width 71 height 16
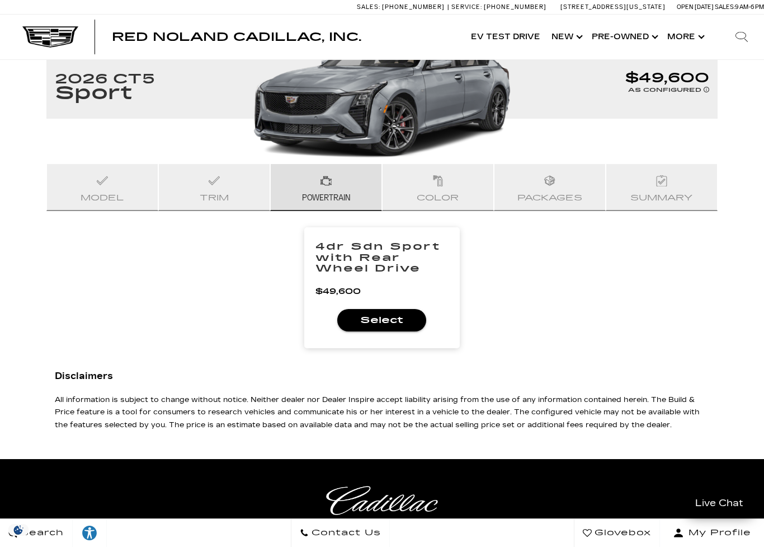
click at [400, 322] on span "Select" at bounding box center [381, 320] width 71 height 16
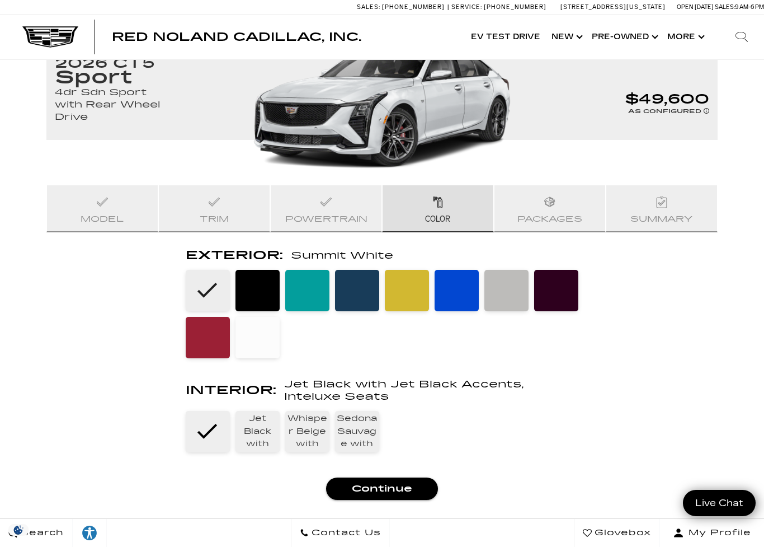
scroll to position [142, 0]
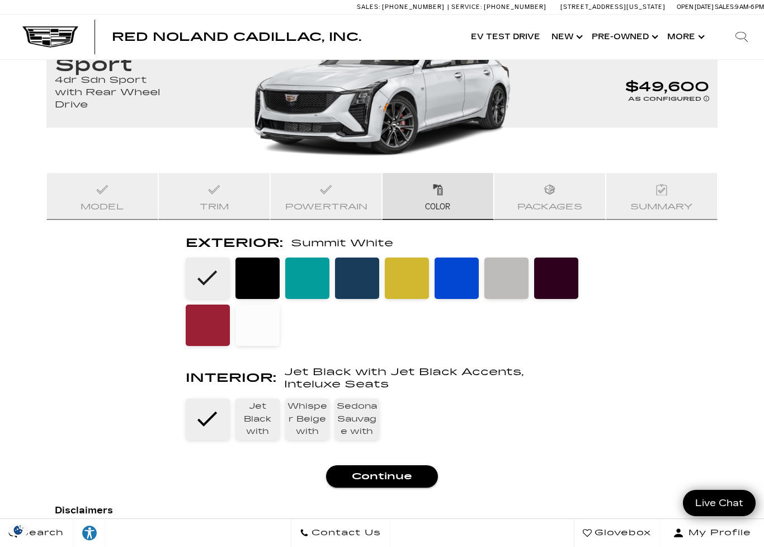
click at [510, 281] on li at bounding box center [506, 277] width 44 height 41
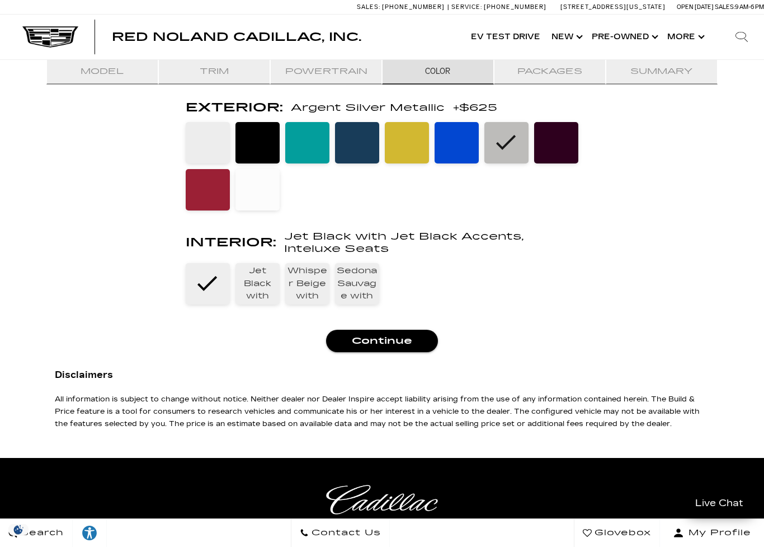
scroll to position [277, 0]
click at [265, 295] on span "Jet Black with Jet Black Accents, Leather Seating Surfaces" at bounding box center [258, 283] width 44 height 41
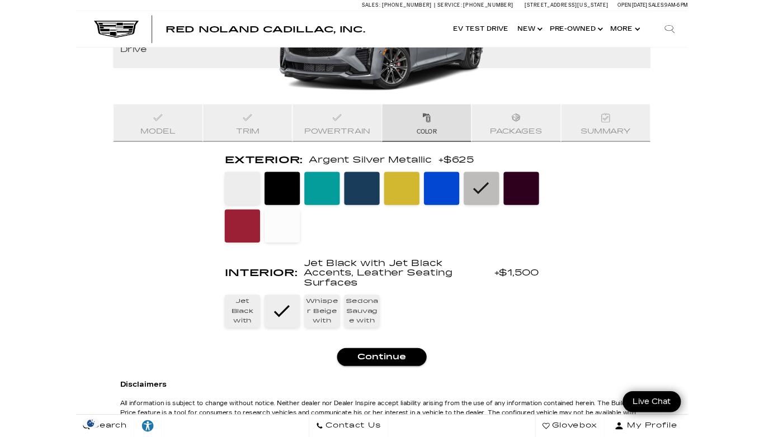
scroll to position [184, 0]
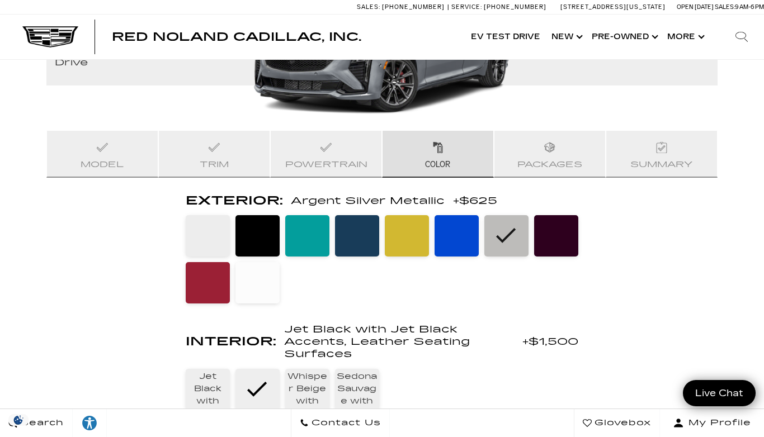
click at [313, 390] on span "Whisper Beige with Jet Black Accents, Leather Seating Surfaces" at bounding box center [307, 389] width 44 height 41
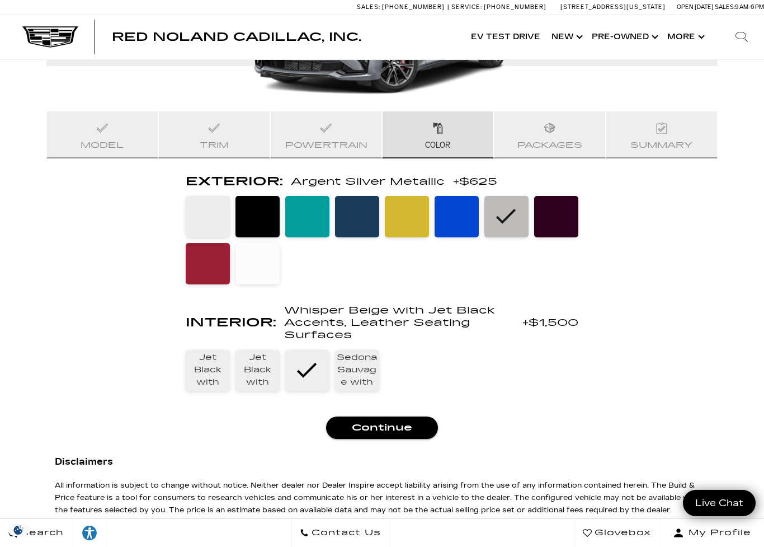
scroll to position [206, 0]
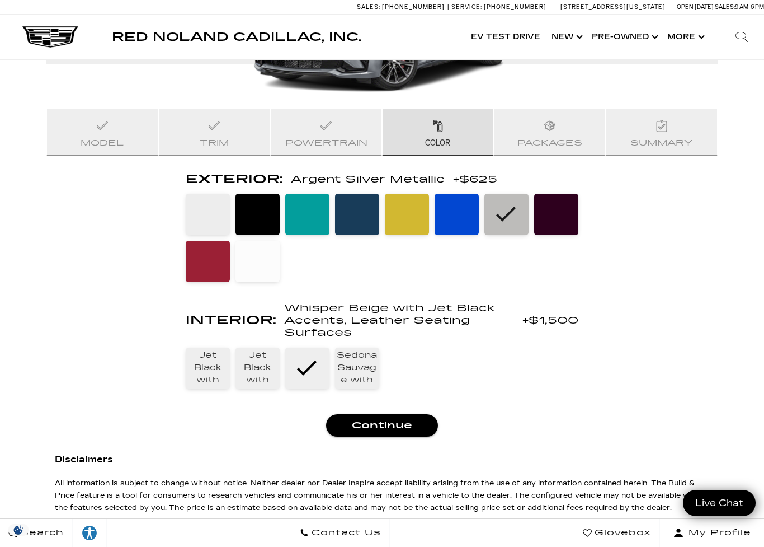
click at [347, 375] on span "Sedona Sauvage with Jet Black Accents, Semi-Aniline Leather Seats" at bounding box center [357, 367] width 44 height 41
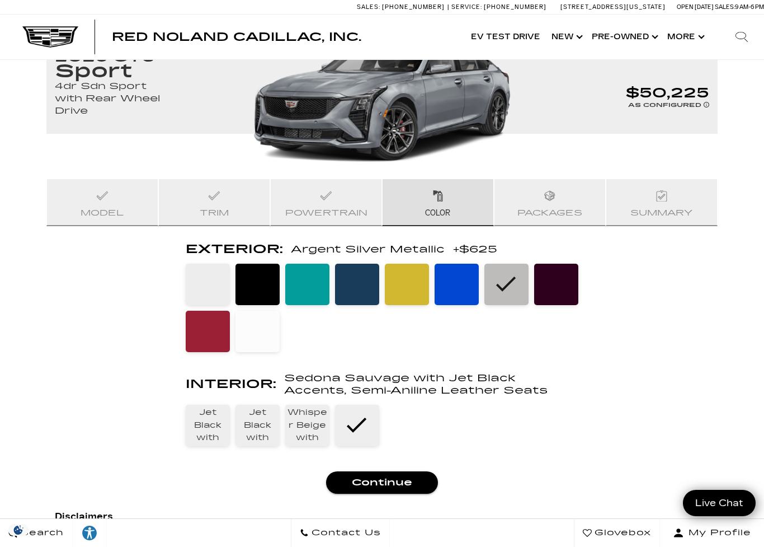
scroll to position [203, 0]
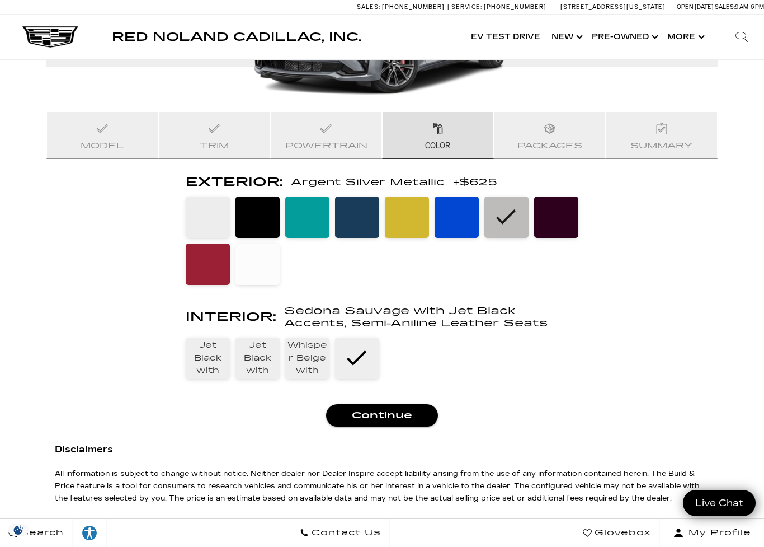
click at [470, 322] on span "Sedona Sauvage with Jet Black Accents, Semi-Aniline Leather Seats" at bounding box center [431, 316] width 294 height 25
click at [395, 416] on span "Continue" at bounding box center [382, 415] width 94 height 16
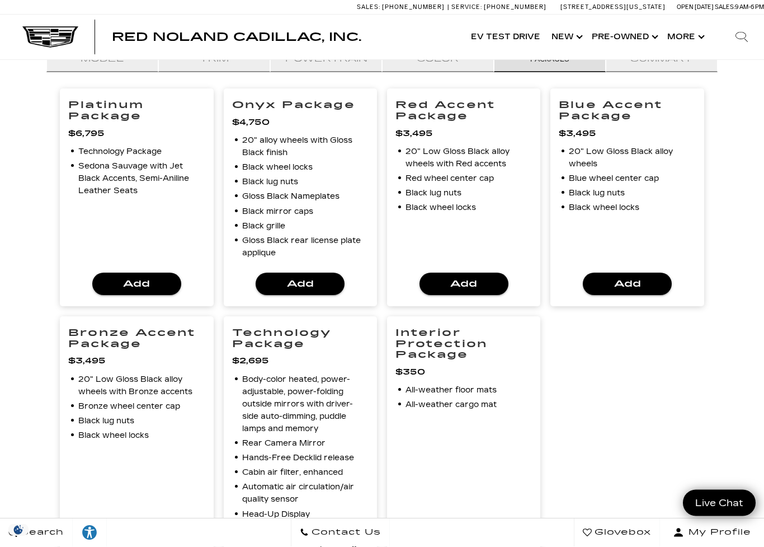
scroll to position [290, 0]
click at [147, 286] on span "Add" at bounding box center [136, 284] width 71 height 16
click at [310, 291] on button "Add" at bounding box center [300, 283] width 89 height 22
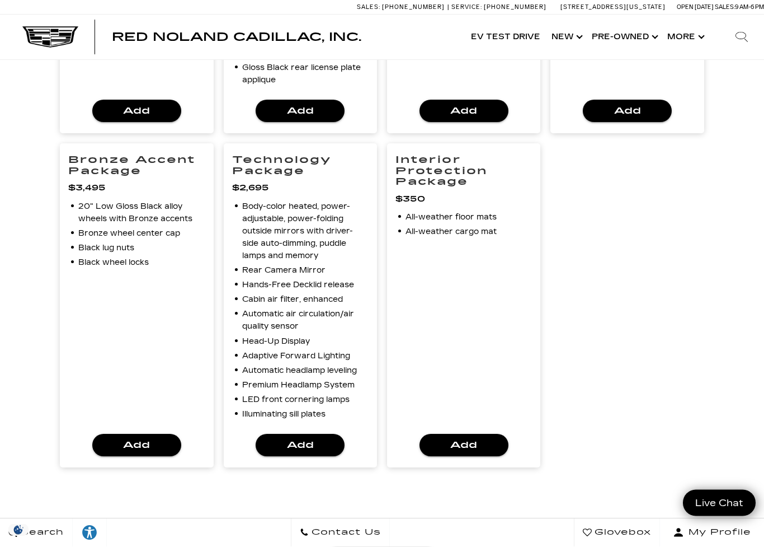
scroll to position [464, 0]
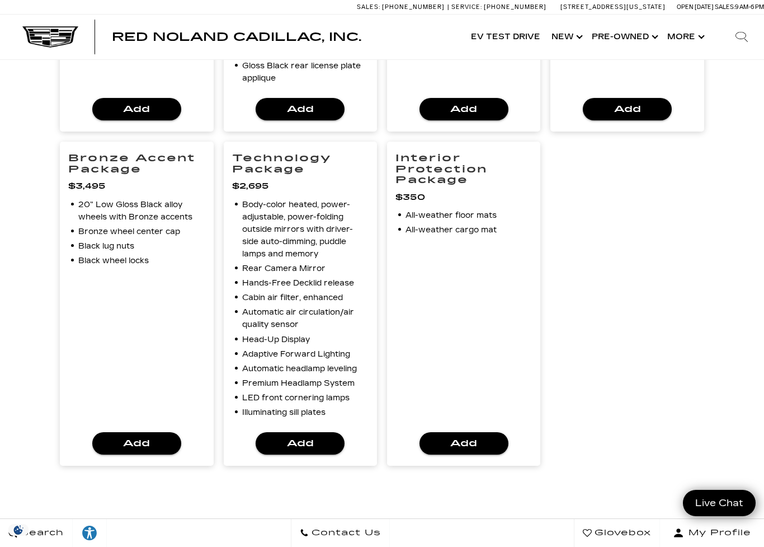
click at [457, 437] on span "Add" at bounding box center [463, 443] width 71 height 16
click at [310, 437] on span "Add" at bounding box center [300, 443] width 71 height 16
click at [148, 437] on span "Add" at bounding box center [136, 443] width 71 height 16
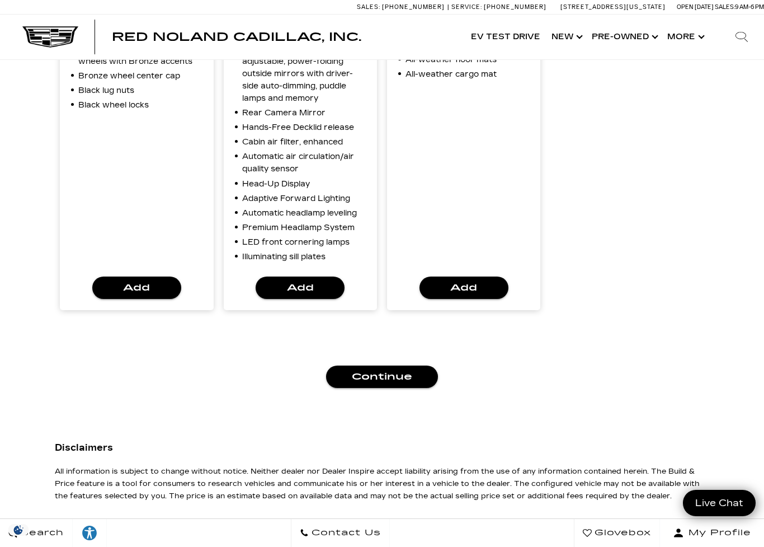
click at [390, 379] on span "Continue" at bounding box center [382, 377] width 94 height 16
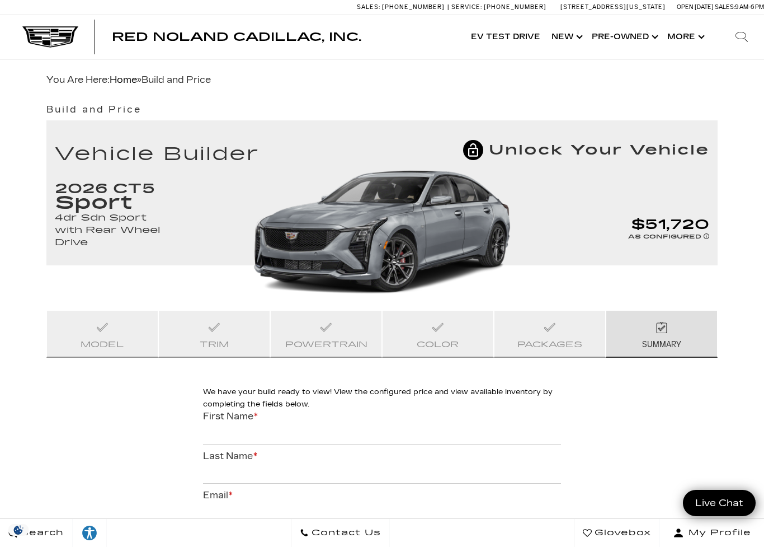
scroll to position [6, 0]
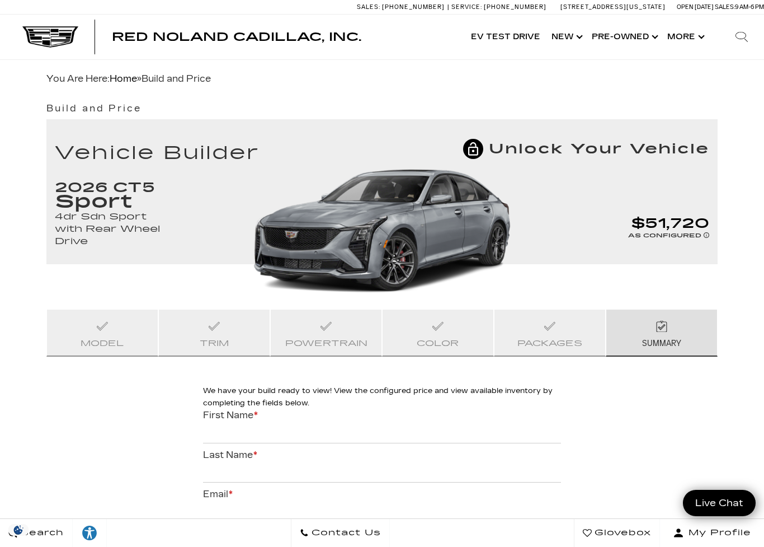
click at [416, 236] on div "2026 CT5 Sport 4dr Sdn Sport with Rear Wheel Drive $51,720 AS CONFIGURED Univer…" at bounding box center [381, 222] width 671 height 83
click at [574, 40] on link "Show New" at bounding box center [566, 37] width 40 height 45
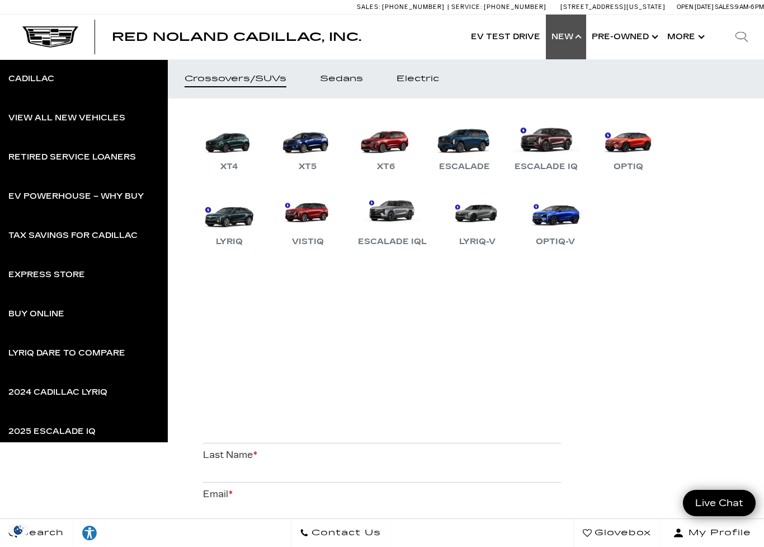
click at [359, 76] on div "Sedans" at bounding box center [341, 79] width 43 height 8
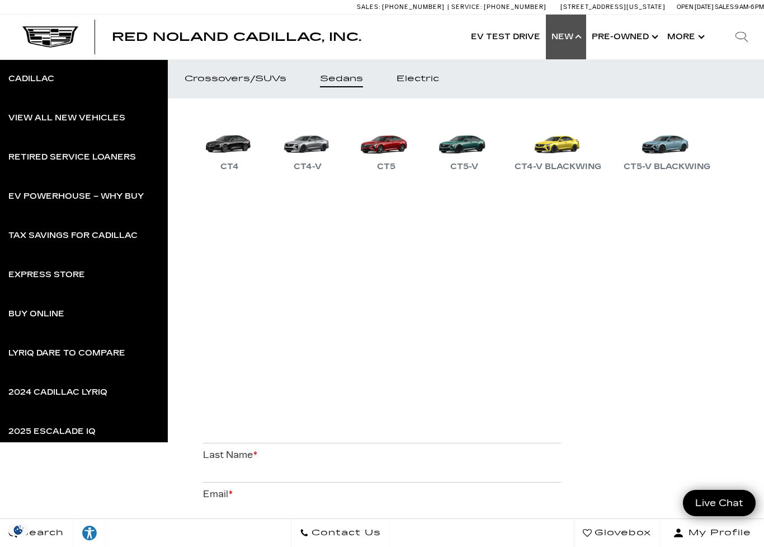
click at [428, 79] on div "Electric" at bounding box center [418, 79] width 43 height 8
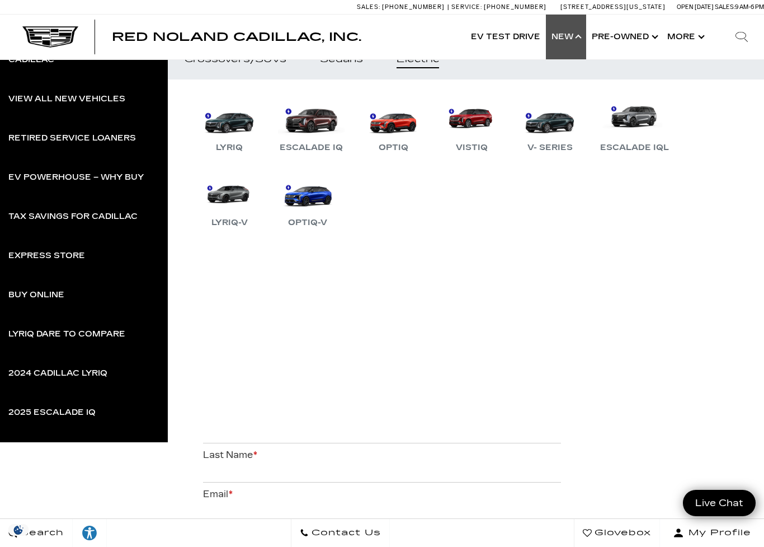
scroll to position [20, 0]
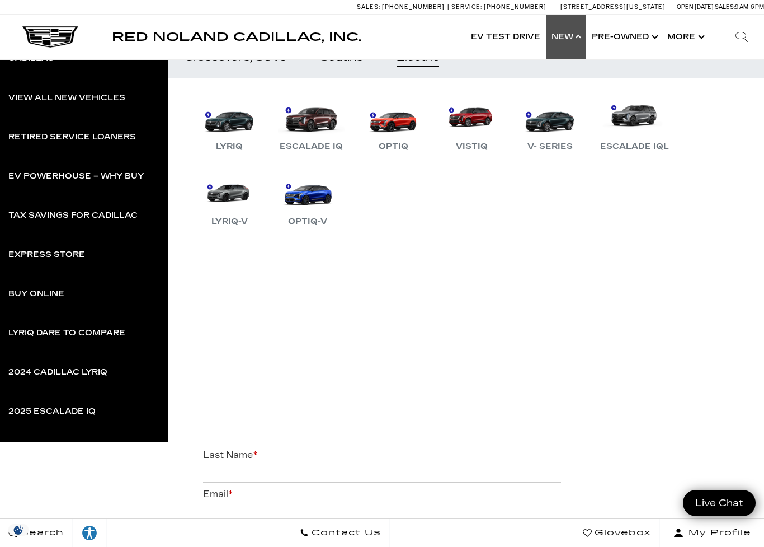
click at [364, 279] on ul "LYRIQ Escalade IQ OPTIQ VISTIQ V- Series Escalade IQL LYRIQ-V OPTIQ-V" at bounding box center [466, 249] width 596 height 343
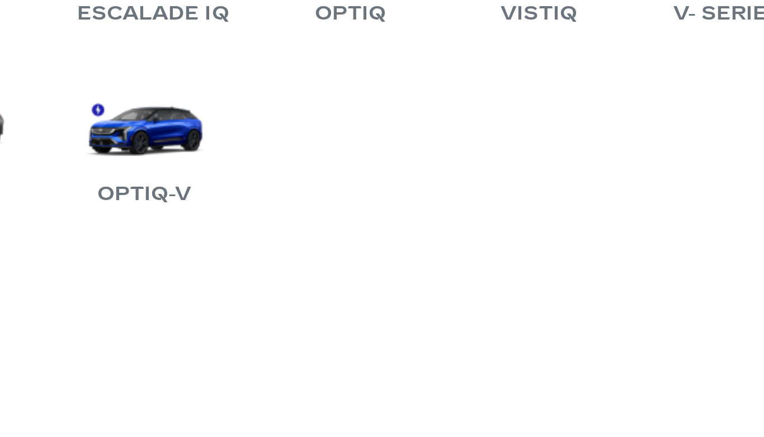
scroll to position [0, 0]
click at [168, 98] on ul "LYRIQ Escalade IQ OPTIQ VISTIQ V- Series Escalade IQL LYRIQ-V OPTIQ-V" at bounding box center [466, 231] width 596 height 267
click at [168, 107] on ul "LYRIQ Escalade IQ OPTIQ VISTIQ V- Series Escalade IQL LYRIQ-V OPTIQ-V" at bounding box center [466, 231] width 596 height 267
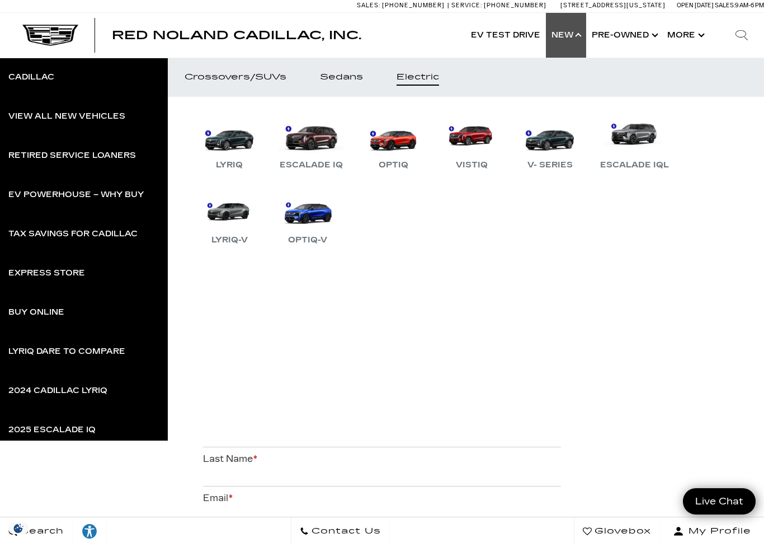
click at [348, 77] on div "Sedans" at bounding box center [341, 79] width 43 height 8
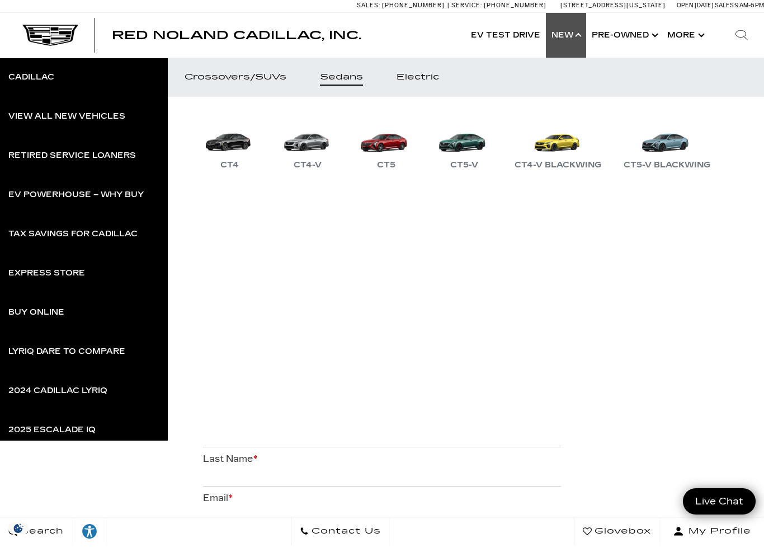
scroll to position [2, 0]
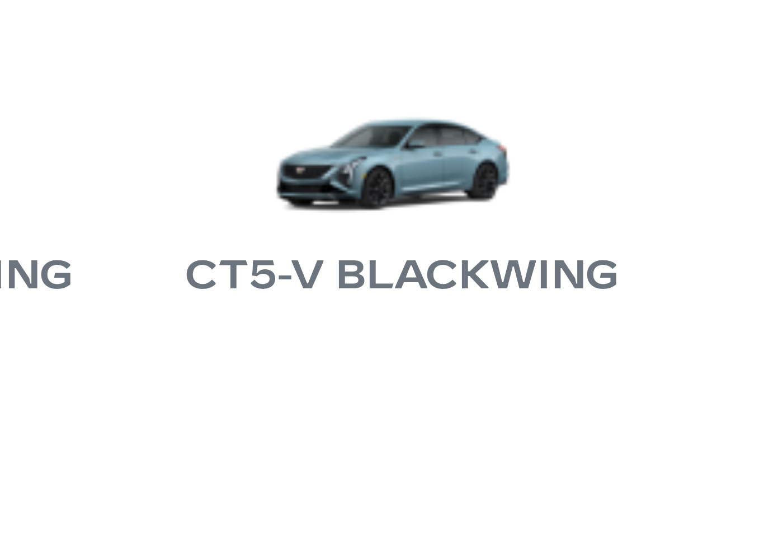
click at [618, 115] on link "CT5-V Blackwing" at bounding box center [667, 144] width 98 height 58
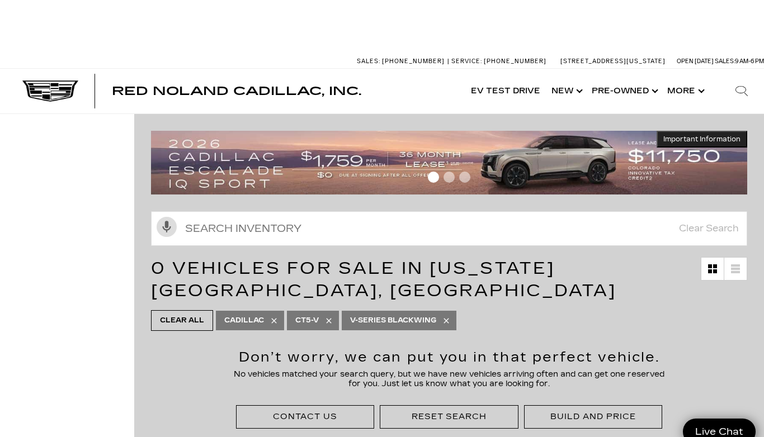
scroll to position [-3, 0]
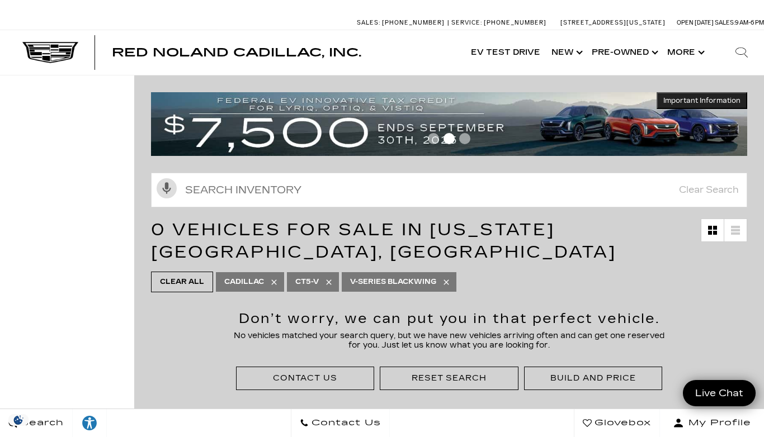
click at [587, 388] on div "Build and Price" at bounding box center [593, 378] width 138 height 23
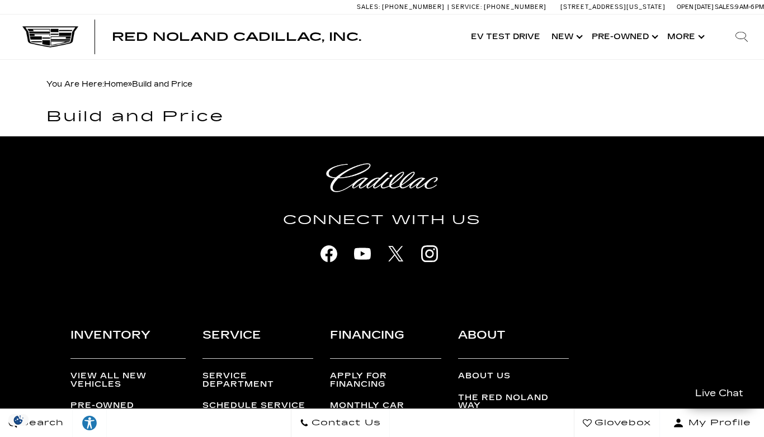
click at [567, 43] on link "Show New" at bounding box center [566, 37] width 40 height 45
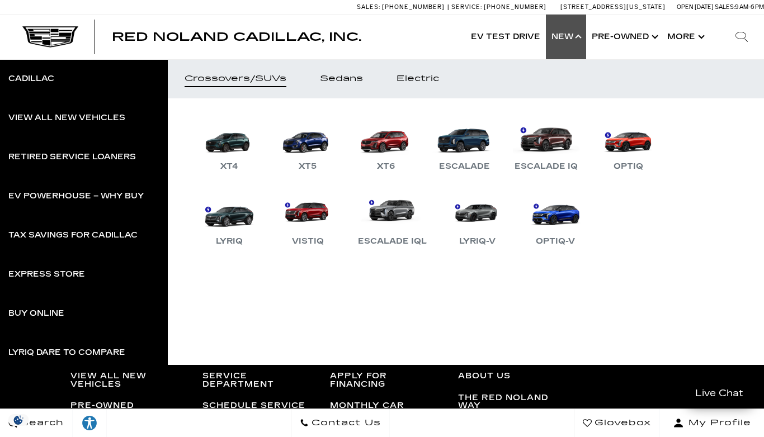
click at [344, 86] on link "Sedans" at bounding box center [341, 78] width 77 height 39
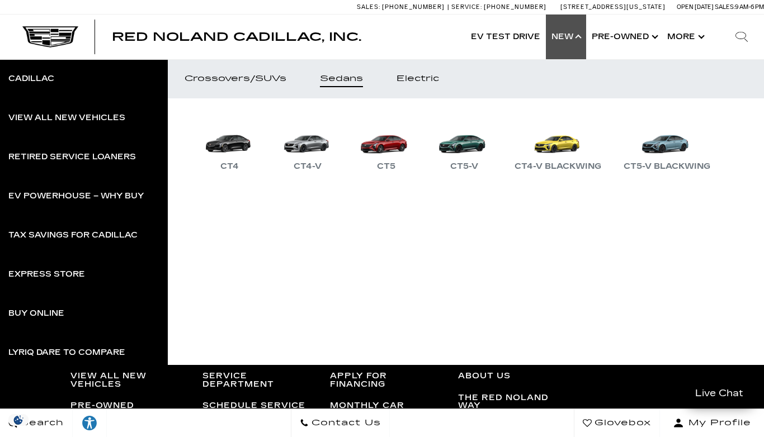
click at [509, 40] on link "EV Test Drive" at bounding box center [505, 37] width 81 height 45
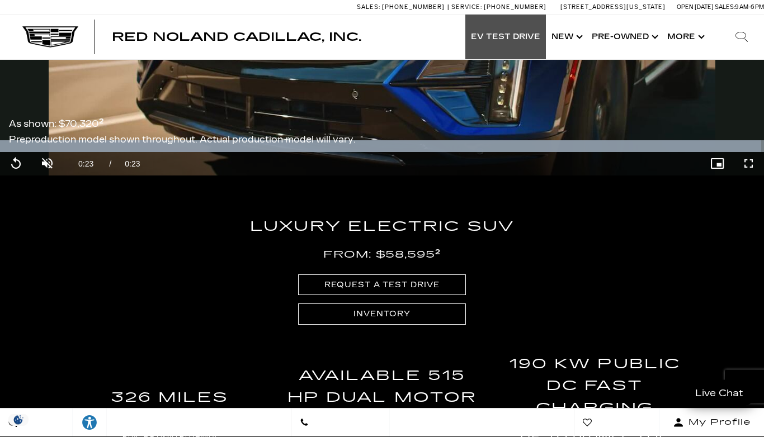
scroll to position [1432, 0]
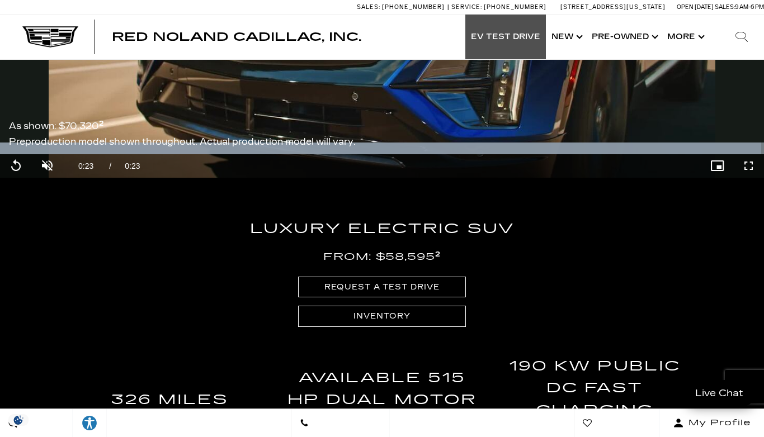
click at [435, 279] on link "REQUEST A TEST DRIVE" at bounding box center [382, 287] width 168 height 21
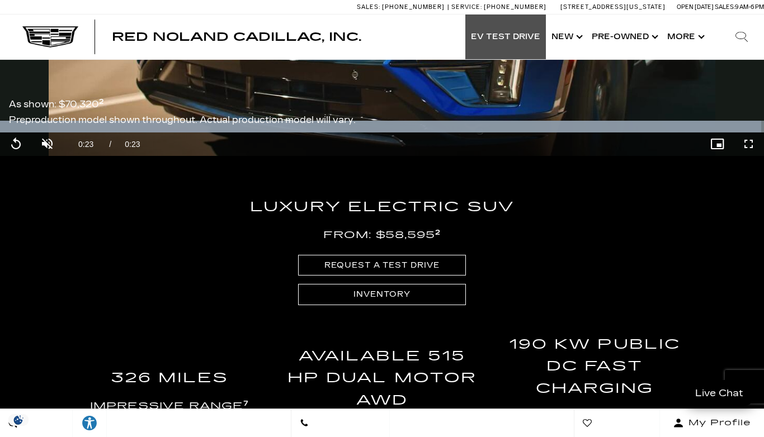
scroll to position [2410, 0]
